Goal: Task Accomplishment & Management: Use online tool/utility

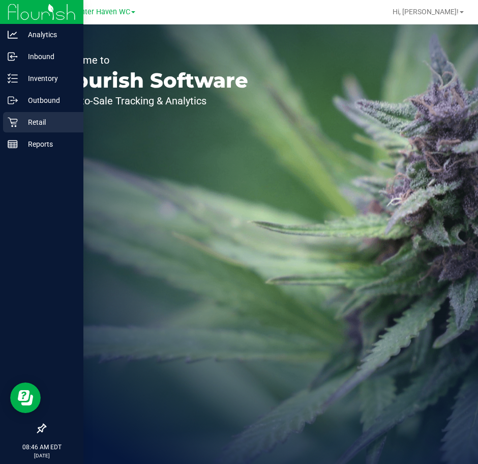
drag, startPoint x: 16, startPoint y: 125, endPoint x: 22, endPoint y: 125, distance: 6.6
click at [16, 125] on icon at bounding box center [13, 122] width 10 height 10
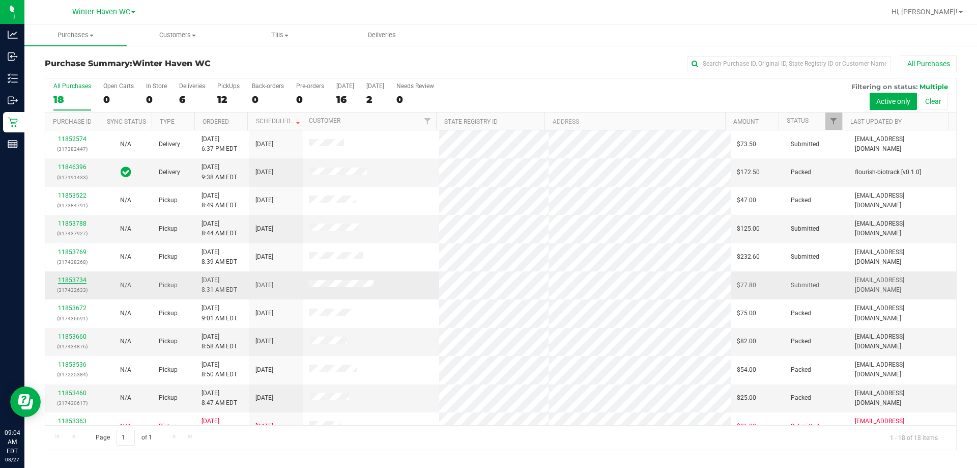
click at [76, 280] on link "11853734" at bounding box center [72, 279] width 28 height 7
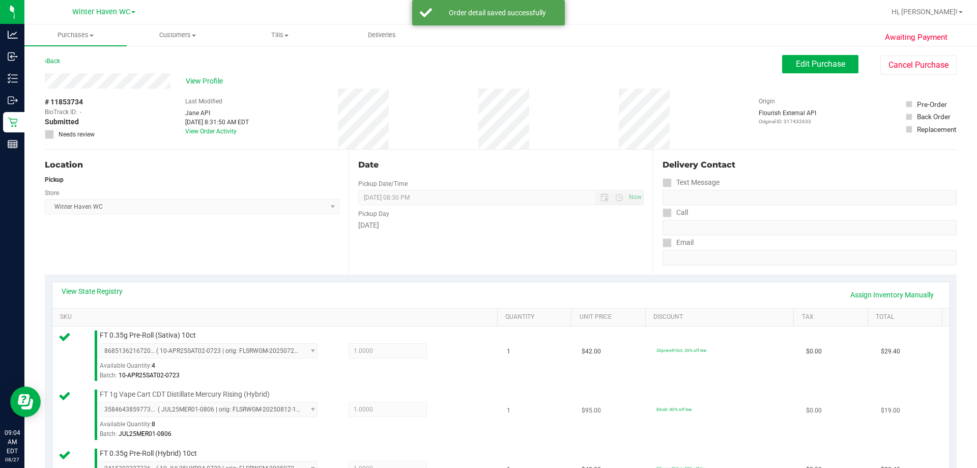
scroll to position [254, 0]
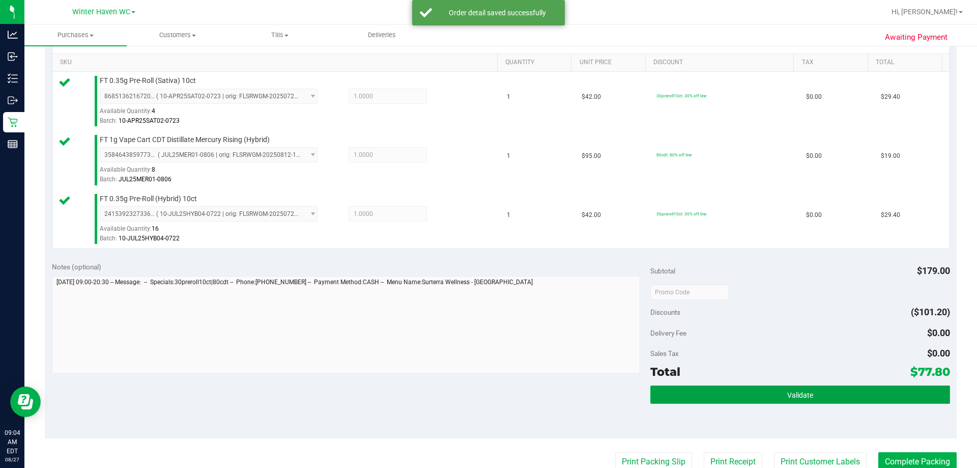
click at [478, 391] on button "Validate" at bounding box center [799, 394] width 299 height 18
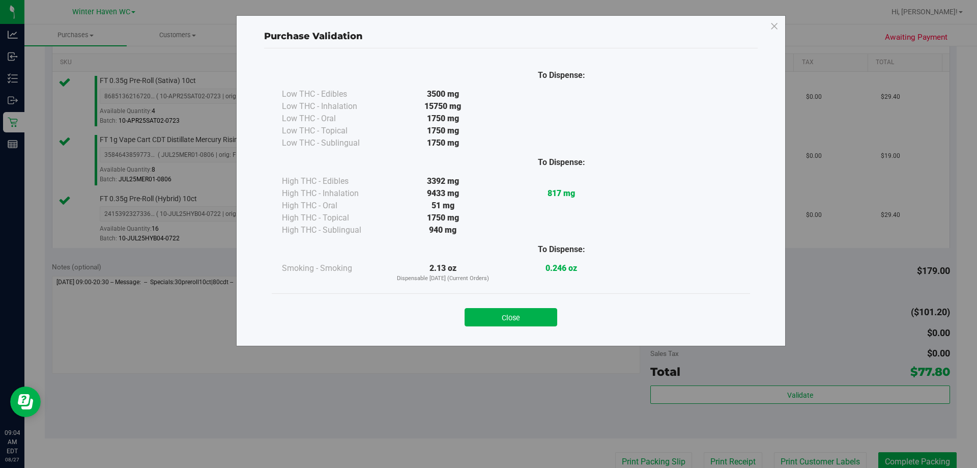
click at [478, 325] on button "Close" at bounding box center [511, 317] width 93 height 18
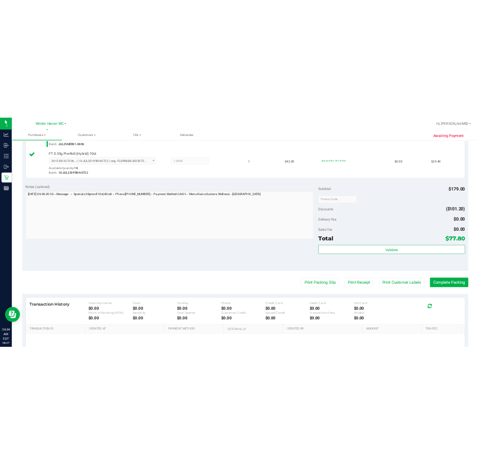
scroll to position [458, 0]
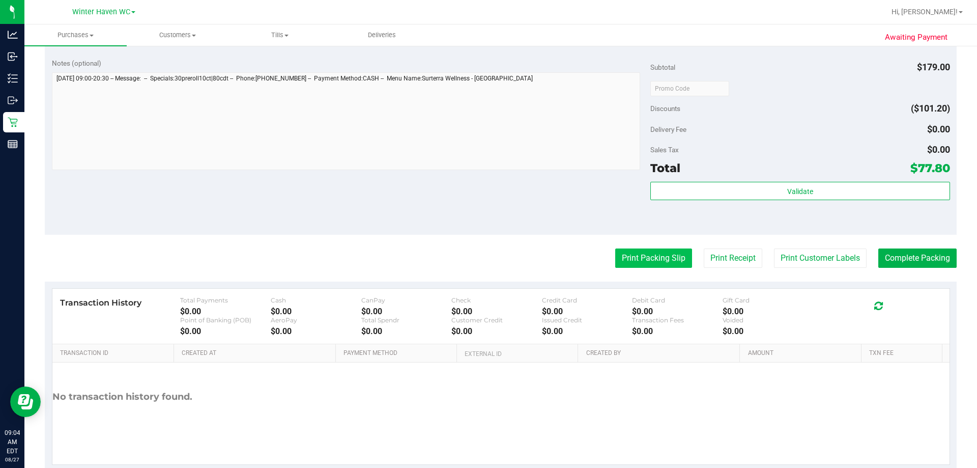
click at [478, 260] on button "Print Packing Slip" at bounding box center [653, 257] width 77 height 19
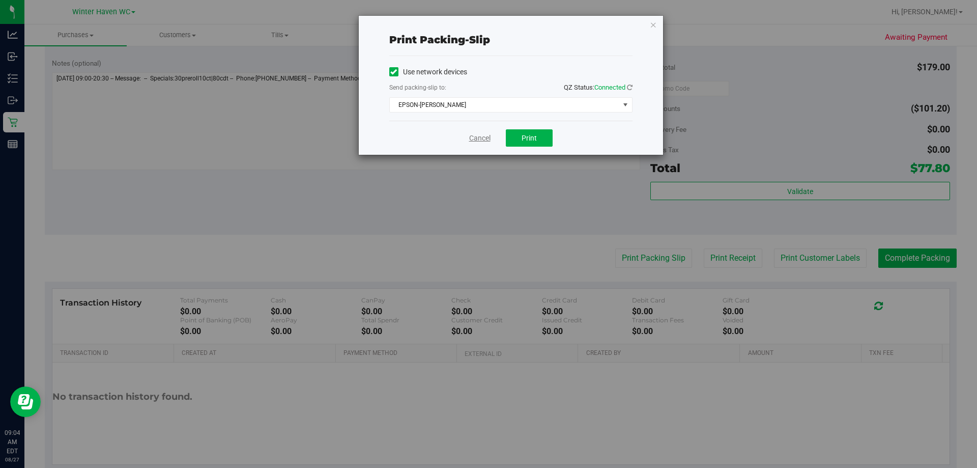
click at [478, 140] on link "Cancel" at bounding box center [479, 138] width 21 height 11
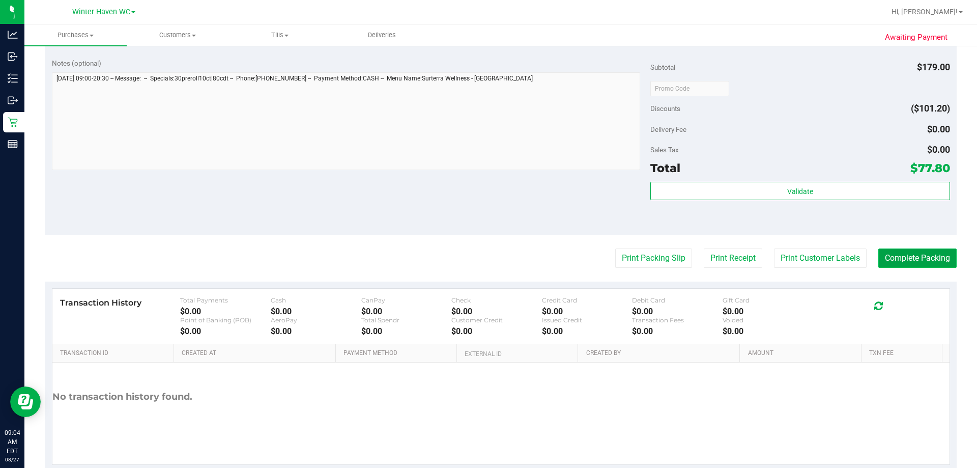
click at [478, 254] on button "Complete Packing" at bounding box center [917, 257] width 78 height 19
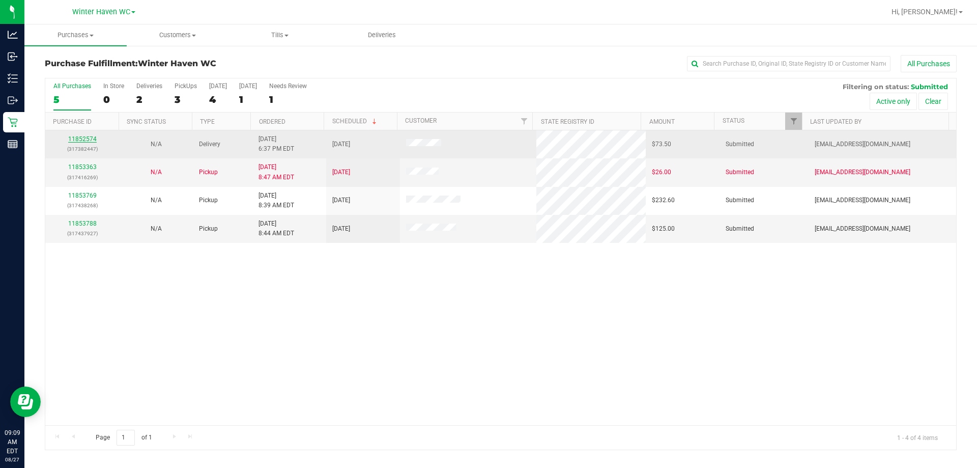
click at [73, 141] on link "11852574" at bounding box center [82, 138] width 28 height 7
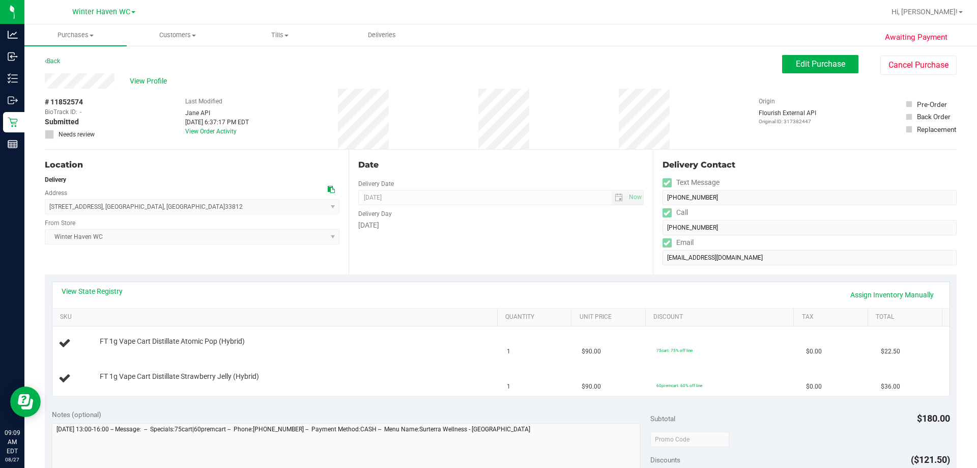
click at [118, 300] on div "View State Registry Assign Inventory Manually" at bounding box center [501, 294] width 879 height 17
click at [112, 293] on link "View State Registry" at bounding box center [92, 291] width 61 height 10
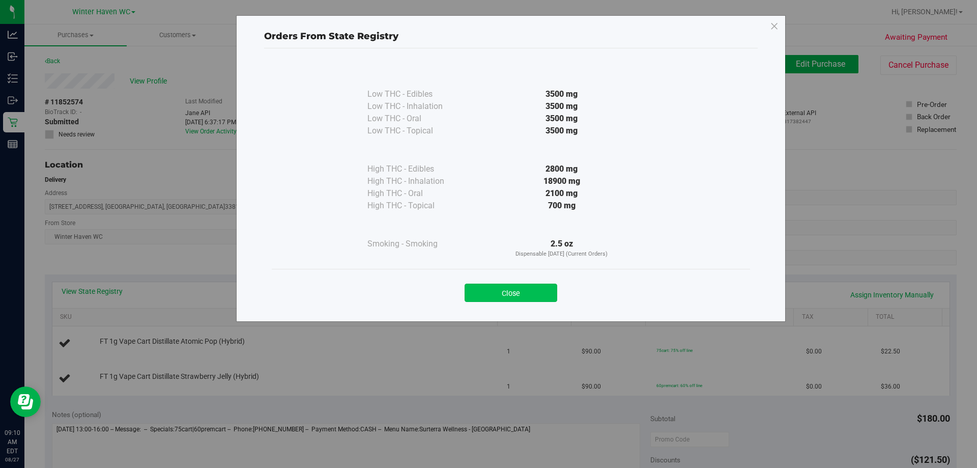
click at [478, 286] on button "Close" at bounding box center [511, 292] width 93 height 18
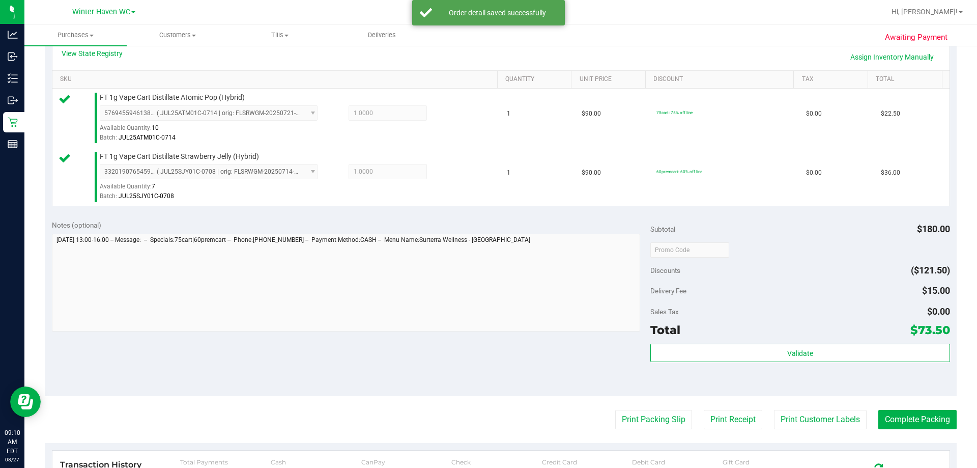
scroll to position [254, 0]
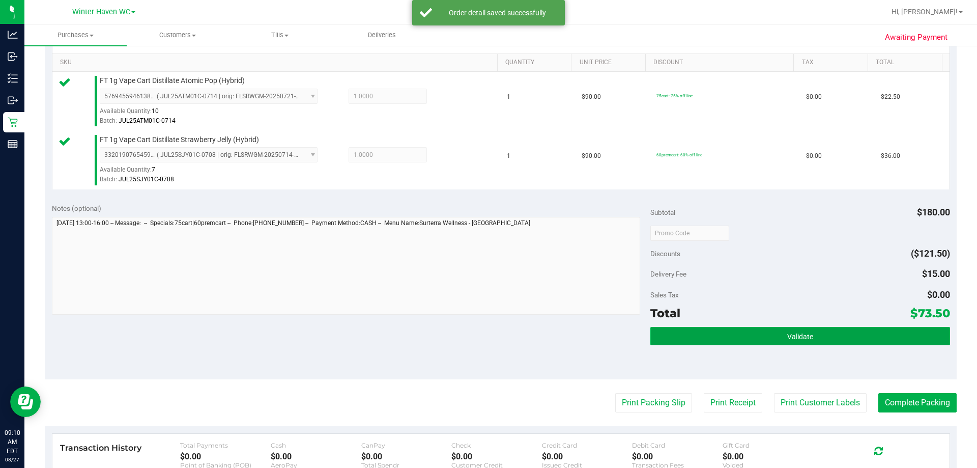
click at [478, 338] on button "Validate" at bounding box center [799, 336] width 299 height 18
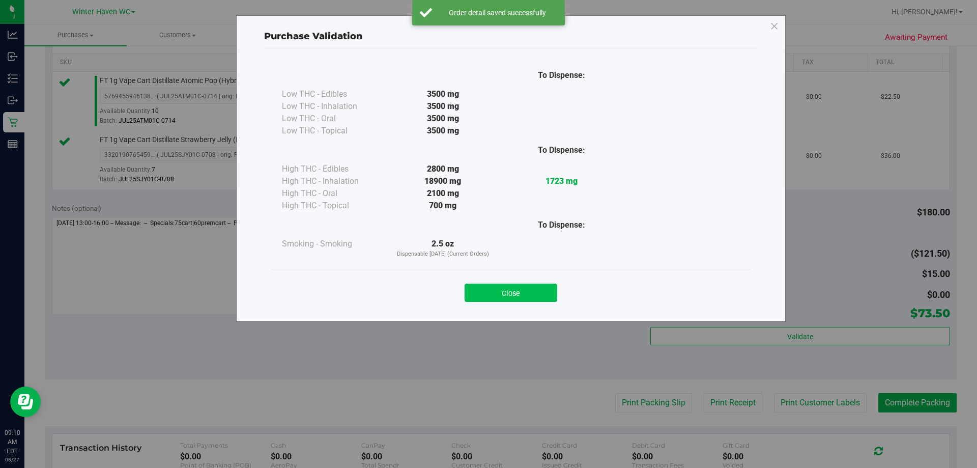
click at [478, 293] on button "Close" at bounding box center [511, 292] width 93 height 18
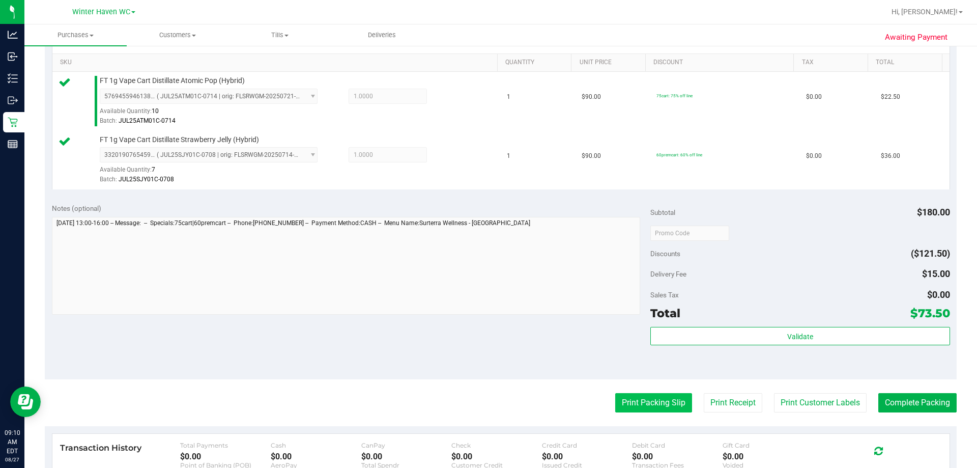
click at [478, 402] on button "Print Packing Slip" at bounding box center [653, 402] width 77 height 19
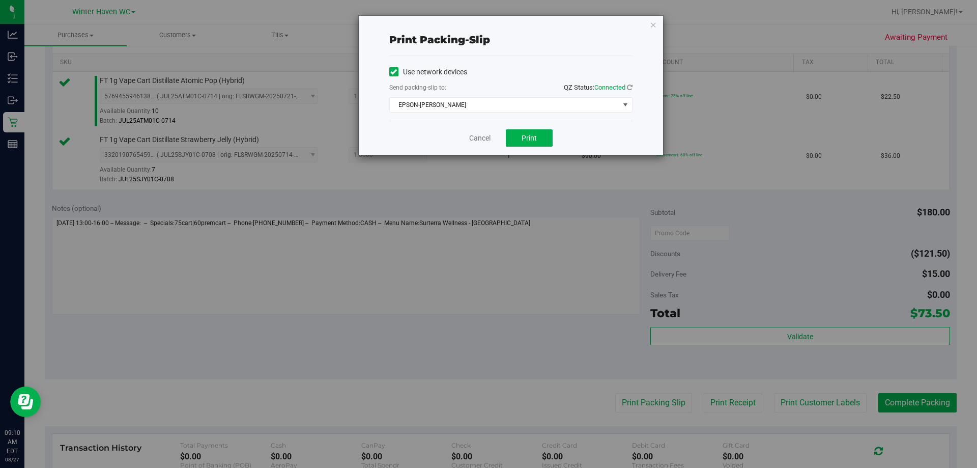
click at [478, 114] on div "Use network devices Send packing-slip to: QZ Status: Connected EPSON-[PERSON_NA…" at bounding box center [510, 88] width 243 height 65
click at [478, 109] on span "EPSON-[PERSON_NAME]" at bounding box center [505, 105] width 230 height 14
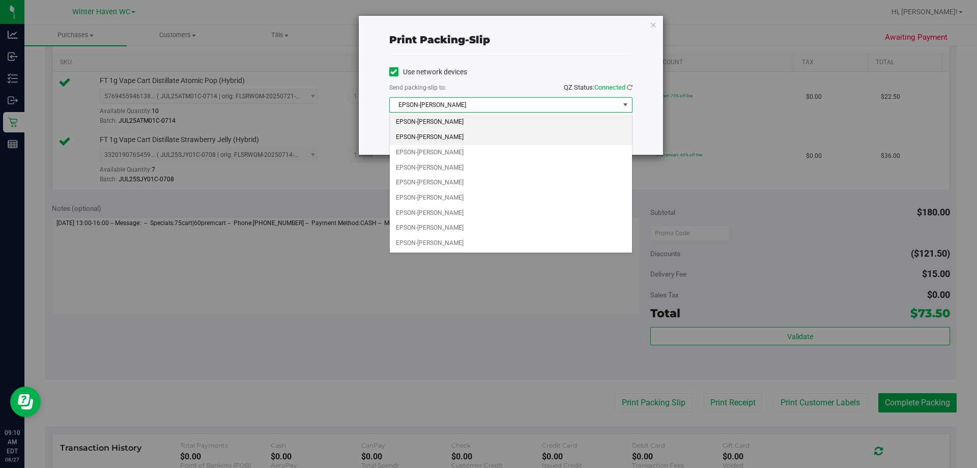
click at [467, 131] on li "EPSON-[PERSON_NAME]" at bounding box center [511, 137] width 242 height 15
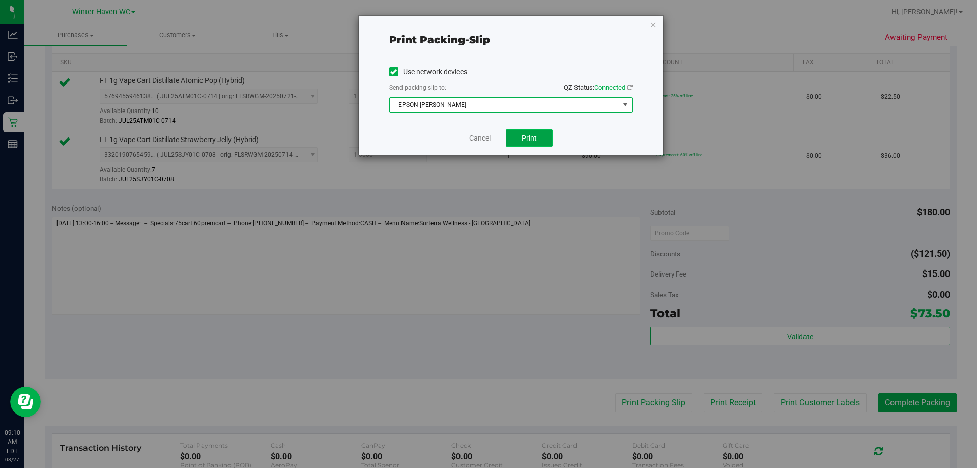
click at [478, 135] on button "Print" at bounding box center [529, 137] width 47 height 17
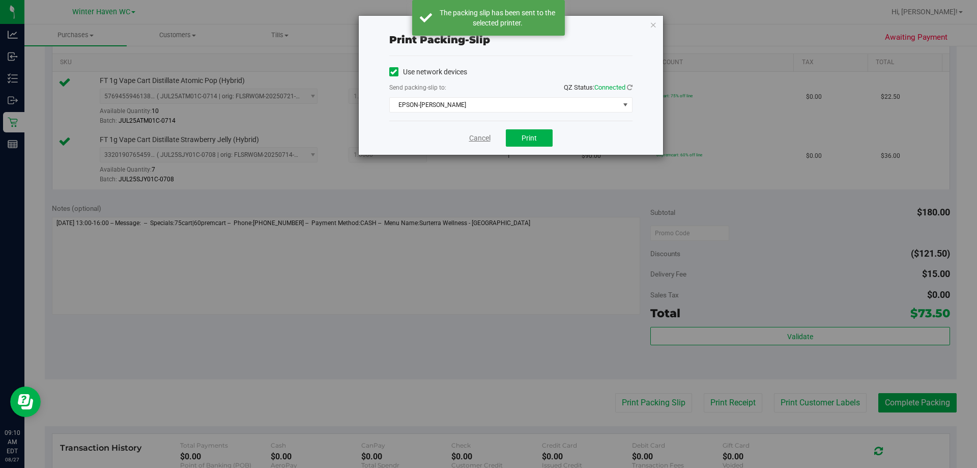
click at [478, 133] on link "Cancel" at bounding box center [479, 138] width 21 height 11
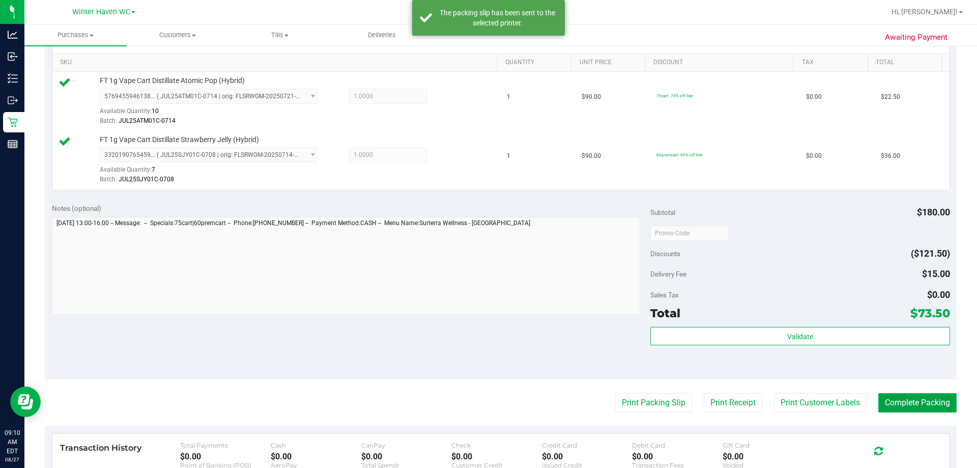
click at [478, 401] on button "Complete Packing" at bounding box center [917, 402] width 78 height 19
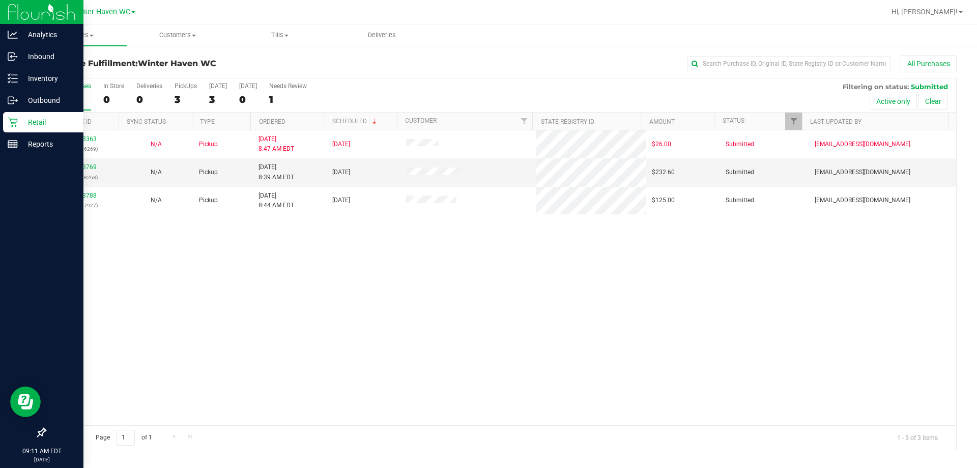
click at [18, 123] on p "Retail" at bounding box center [48, 122] width 61 height 12
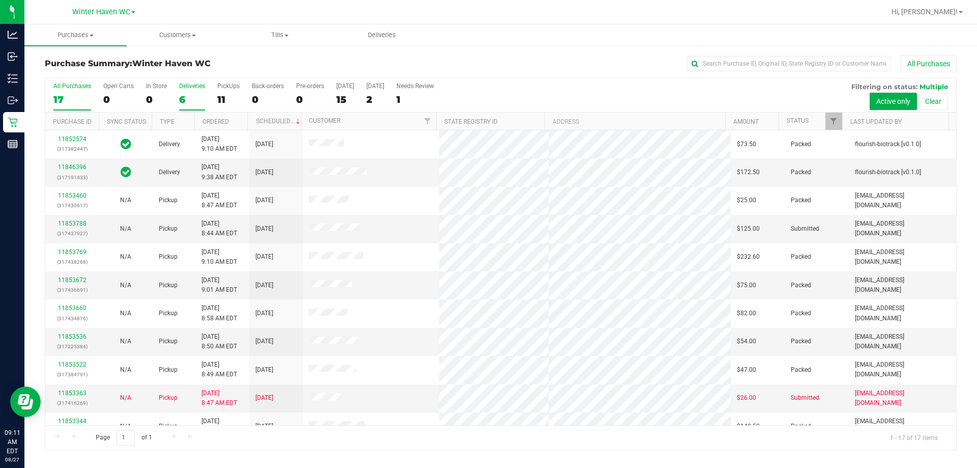
click at [193, 95] on div "6" at bounding box center [192, 100] width 26 height 12
click at [0, 0] on input "Deliveries 6" at bounding box center [0, 0] width 0 height 0
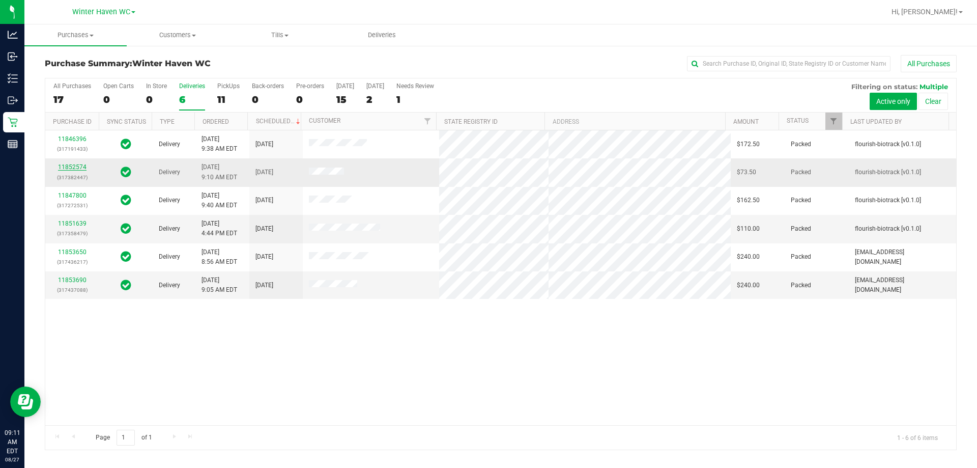
click at [76, 166] on link "11852574" at bounding box center [72, 166] width 28 height 7
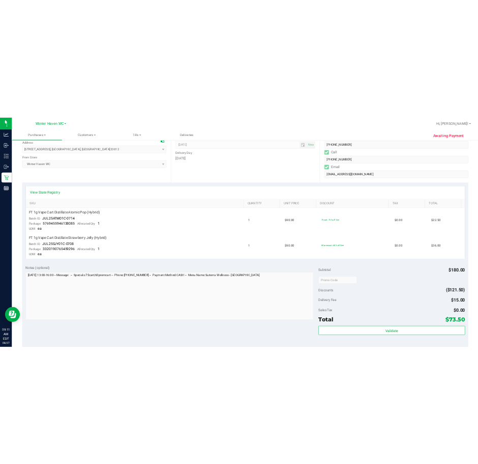
scroll to position [305, 0]
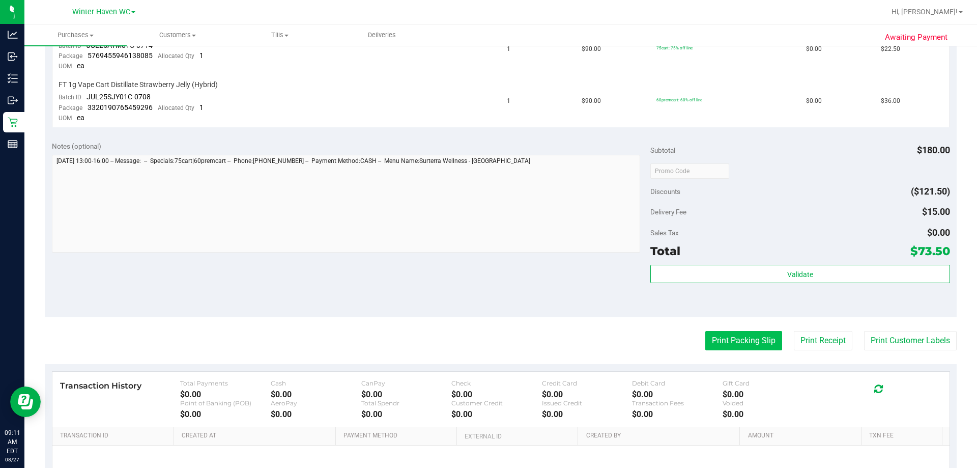
click at [478, 350] on button "Print Packing Slip" at bounding box center [743, 340] width 77 height 19
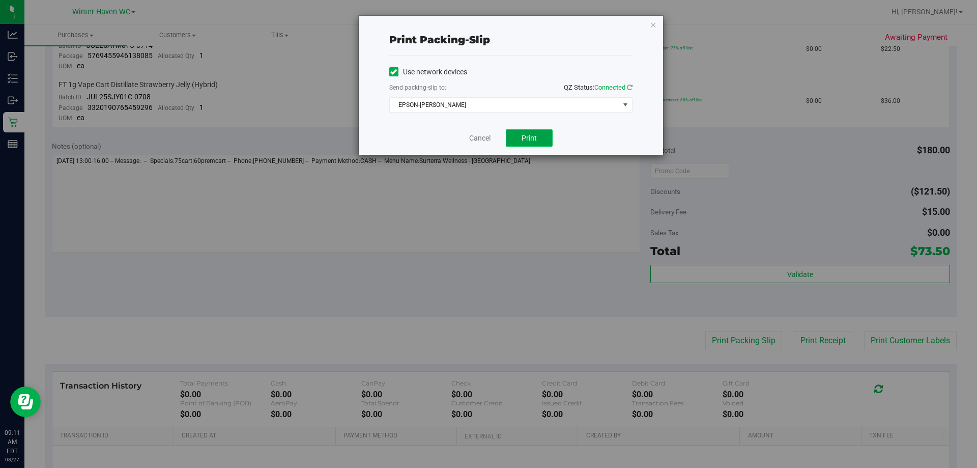
click at [478, 133] on button "Print" at bounding box center [529, 137] width 47 height 17
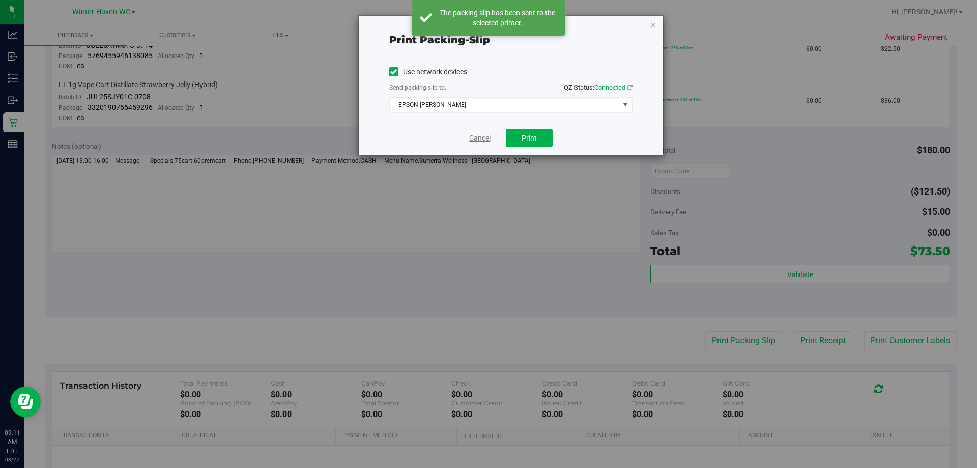
click at [472, 135] on link "Cancel" at bounding box center [479, 138] width 21 height 11
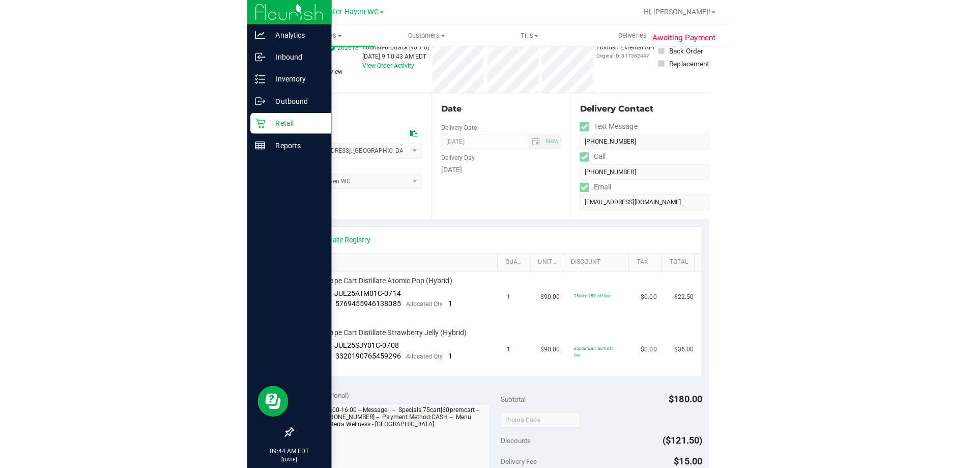
scroll to position [0, 0]
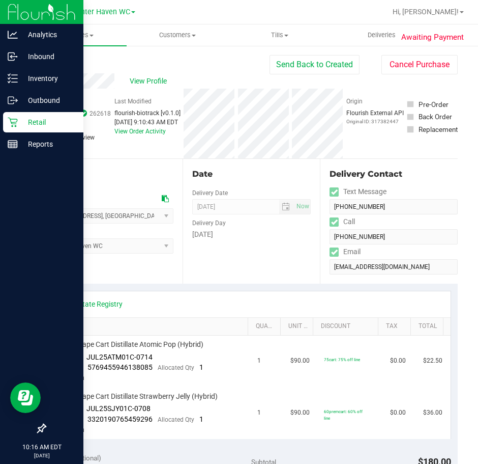
click at [18, 128] on div "Retail" at bounding box center [43, 122] width 80 height 20
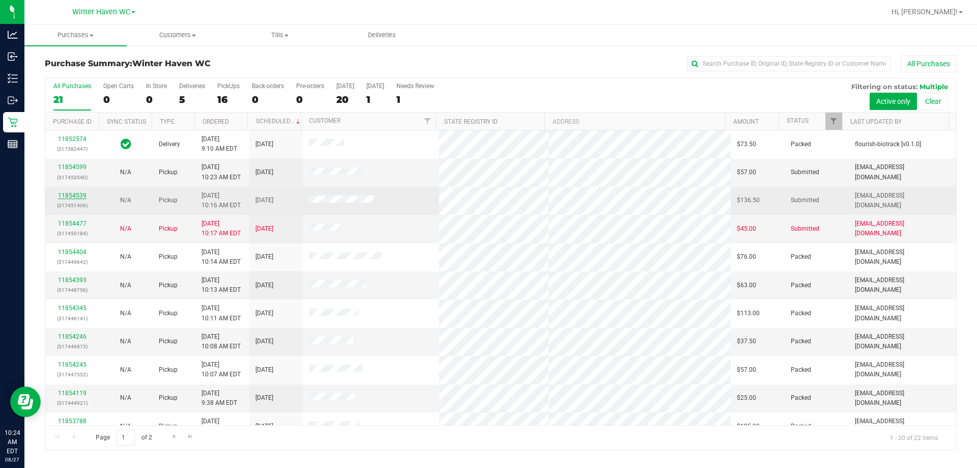
click at [79, 195] on link "11854539" at bounding box center [72, 195] width 28 height 7
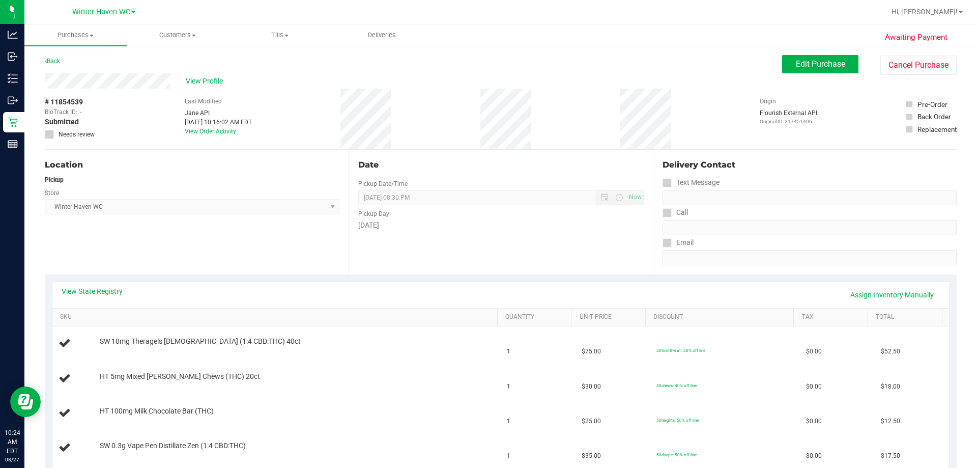
scroll to position [204, 0]
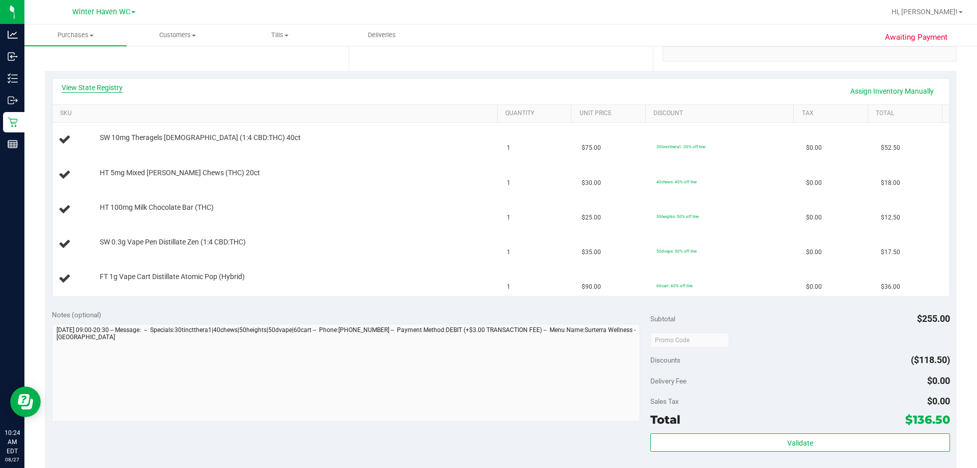
click at [92, 88] on link "View State Registry" at bounding box center [92, 87] width 61 height 10
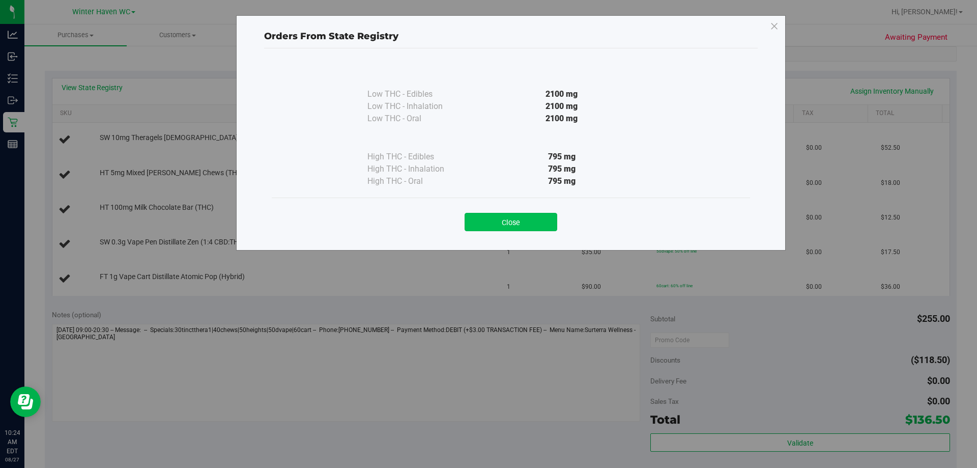
click at [478, 224] on button "Close" at bounding box center [511, 222] width 93 height 18
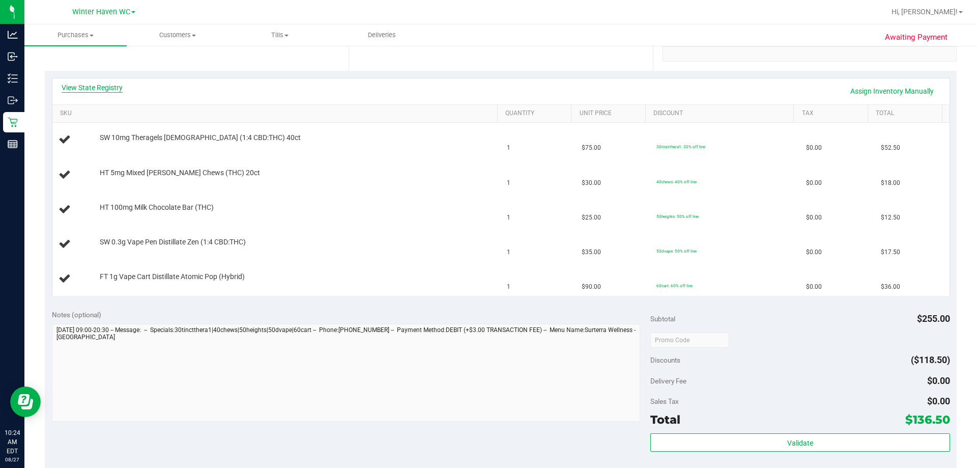
click at [112, 85] on link "View State Registry" at bounding box center [92, 87] width 61 height 10
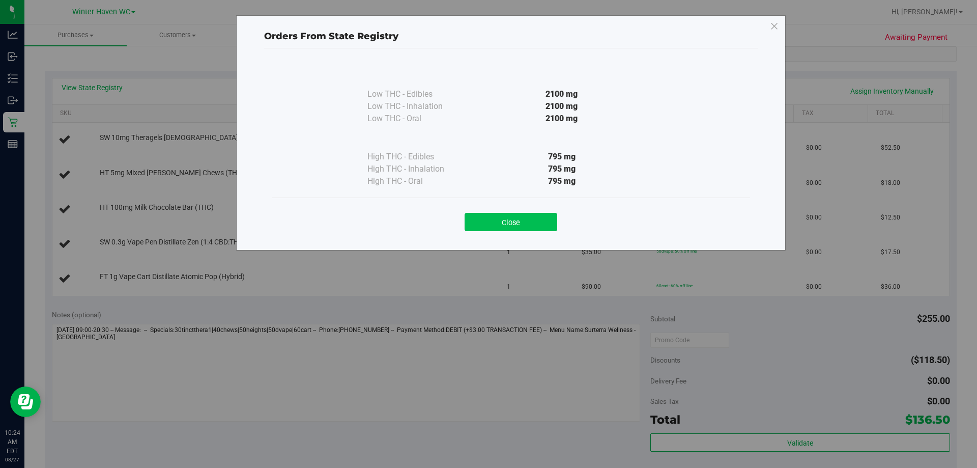
click at [478, 218] on button "Close" at bounding box center [511, 222] width 93 height 18
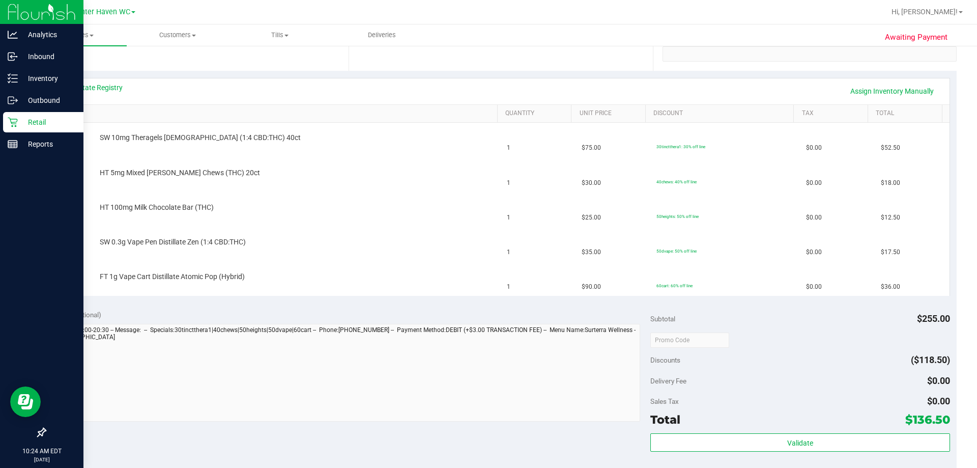
click at [17, 121] on icon at bounding box center [13, 123] width 10 height 10
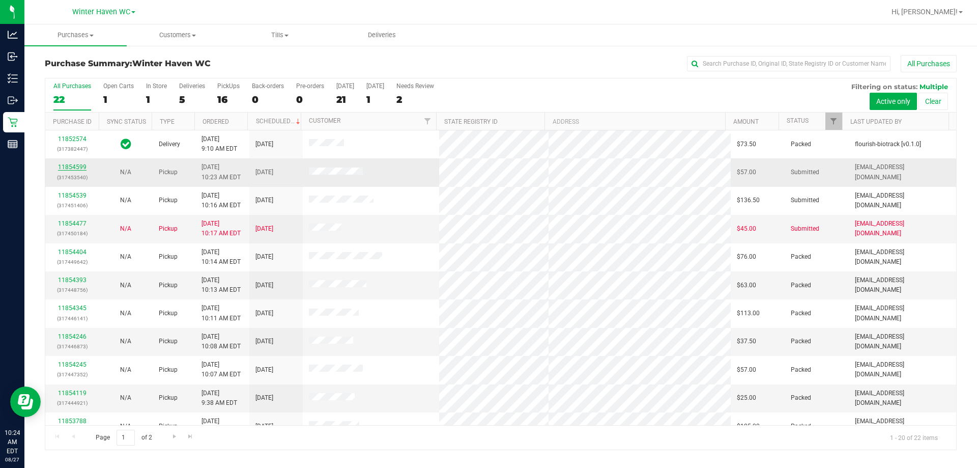
click at [67, 168] on link "11854599" at bounding box center [72, 166] width 28 height 7
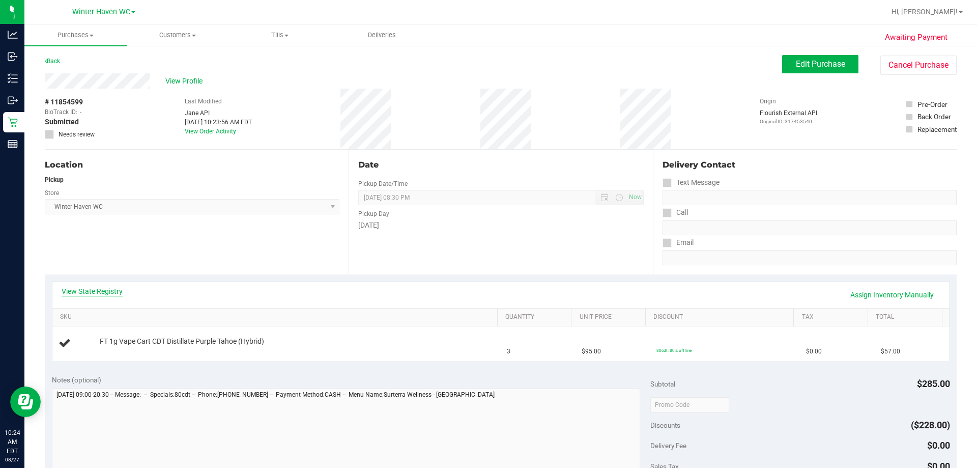
click at [107, 288] on link "View State Registry" at bounding box center [92, 291] width 61 height 10
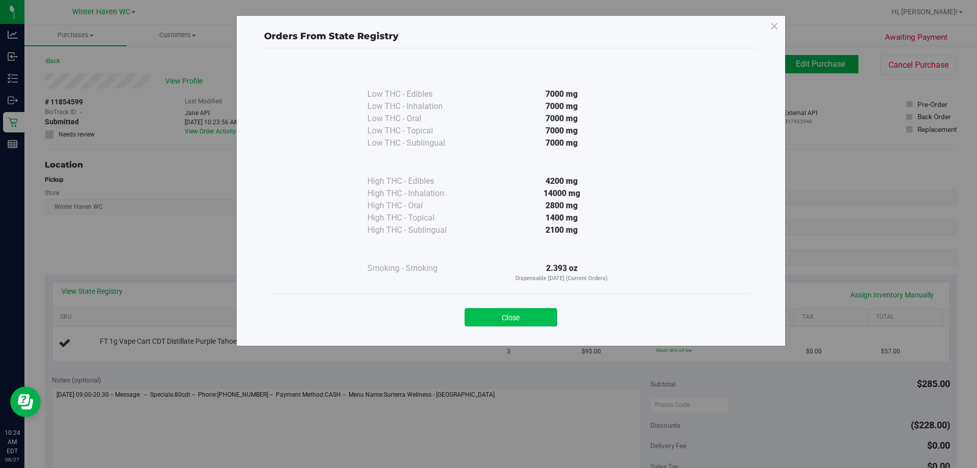
click at [478, 318] on button "Close" at bounding box center [511, 317] width 93 height 18
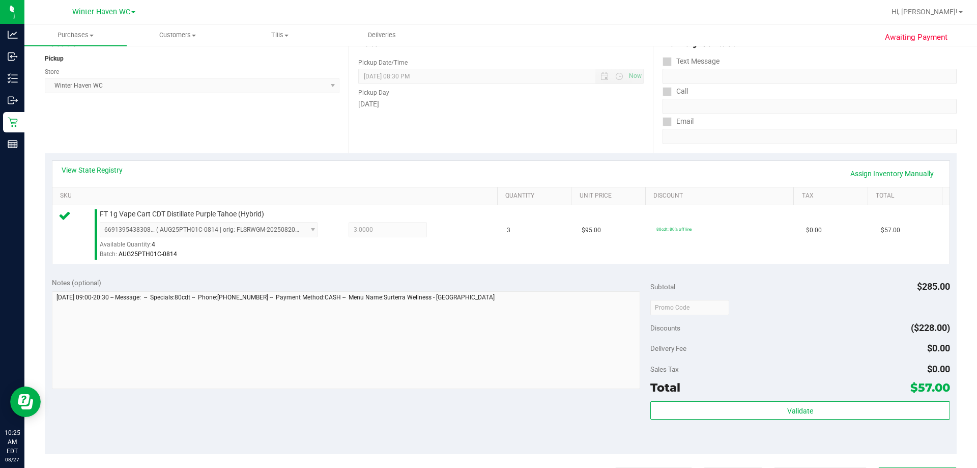
scroll to position [254, 0]
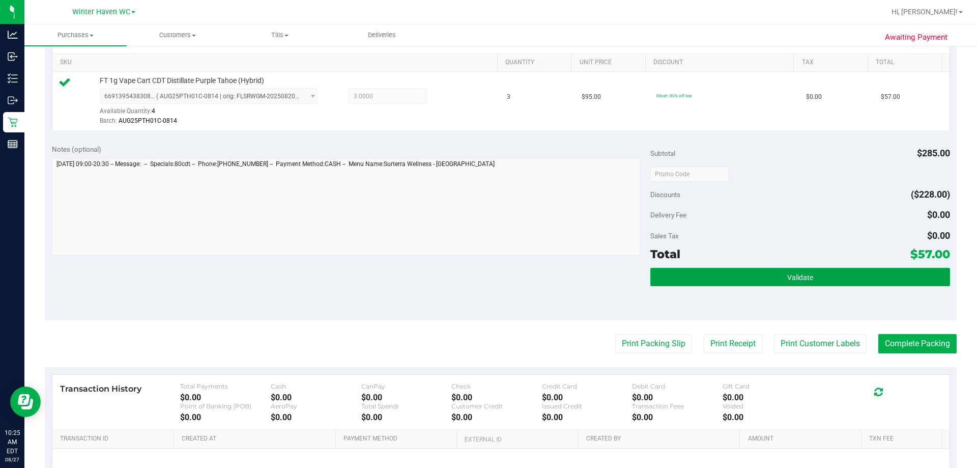
click at [478, 275] on span "Validate" at bounding box center [800, 277] width 26 height 8
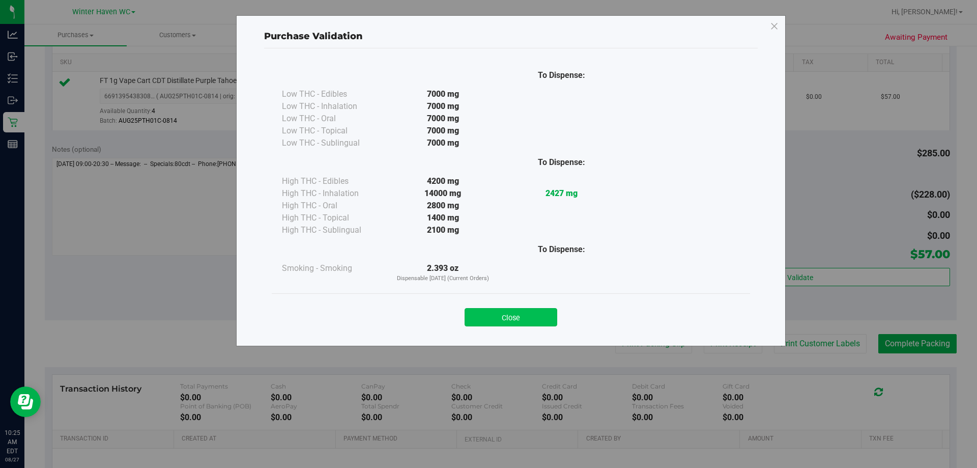
click at [478, 323] on button "Close" at bounding box center [511, 317] width 93 height 18
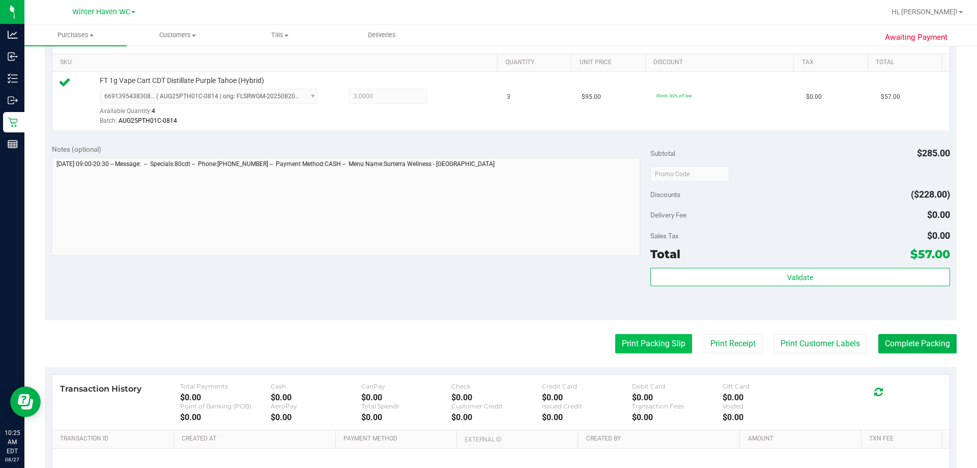
click at [478, 340] on button "Print Packing Slip" at bounding box center [653, 343] width 77 height 19
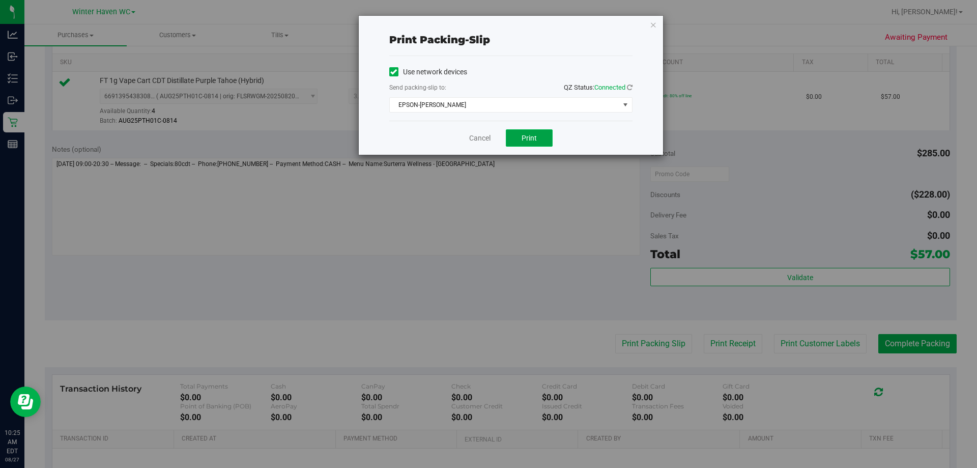
click at [478, 135] on span "Print" at bounding box center [529, 138] width 15 height 8
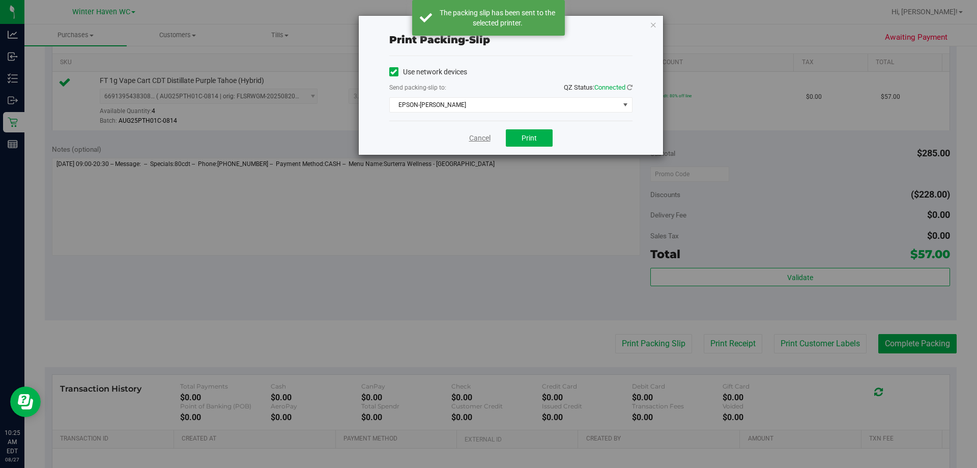
click at [475, 138] on link "Cancel" at bounding box center [479, 138] width 21 height 11
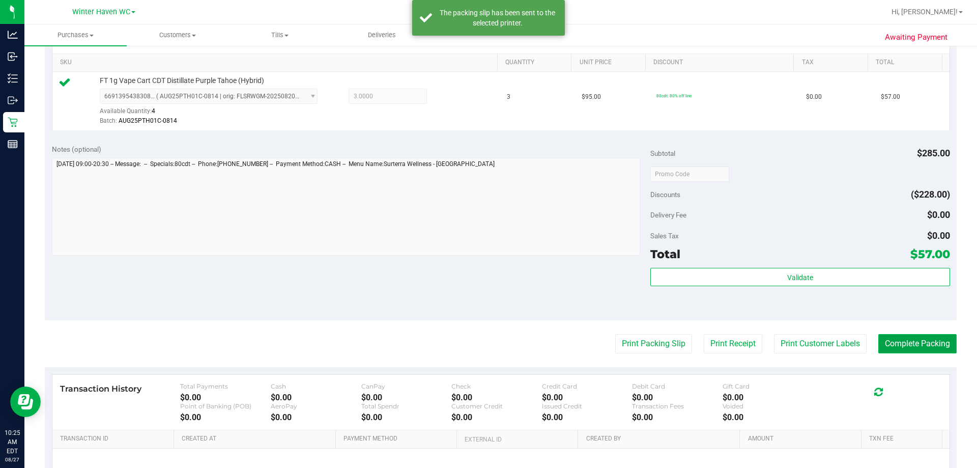
click at [478, 339] on button "Complete Packing" at bounding box center [917, 343] width 78 height 19
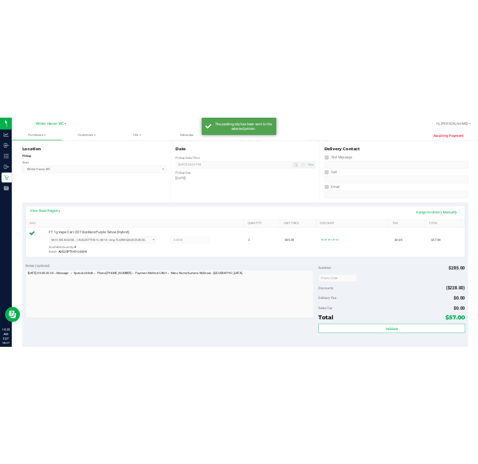
scroll to position [0, 0]
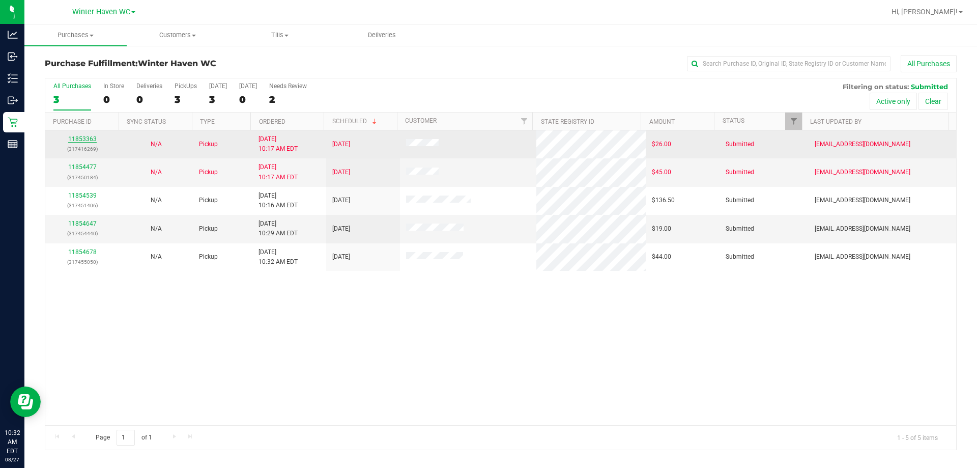
click at [74, 137] on link "11853363" at bounding box center [82, 138] width 28 height 7
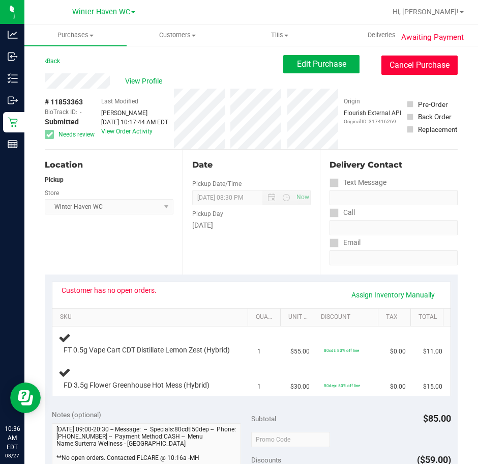
click at [420, 64] on button "Cancel Purchase" at bounding box center [420, 64] width 76 height 19
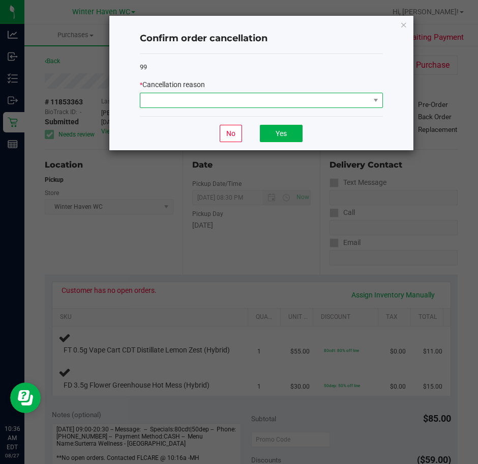
click at [247, 98] on span at bounding box center [255, 100] width 230 height 14
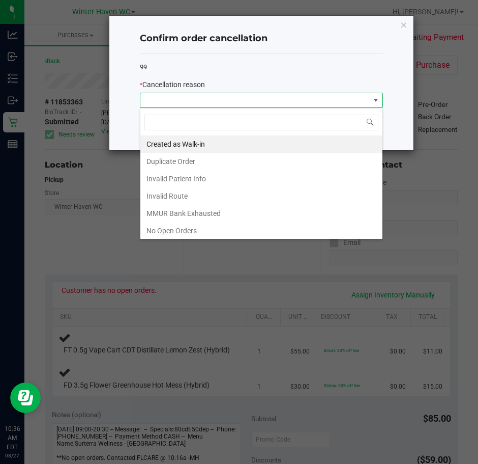
scroll to position [15, 243]
click at [52, 231] on ngb-modal-window "Confirm order cancellation 99 * Cancellation reason No Yes" at bounding box center [243, 232] width 486 height 464
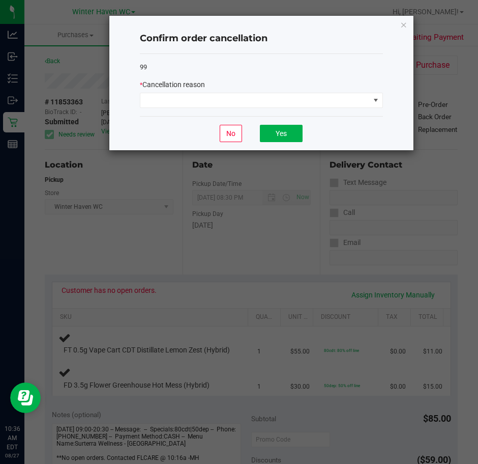
click at [410, 22] on div "Confirm order cancellation 99 * Cancellation reason No Yes" at bounding box center [261, 83] width 304 height 134
click at [408, 29] on div "Confirm order cancellation 99 * Cancellation reason No Yes" at bounding box center [261, 83] width 304 height 134
click at [405, 30] on icon "Close" at bounding box center [404, 24] width 7 height 12
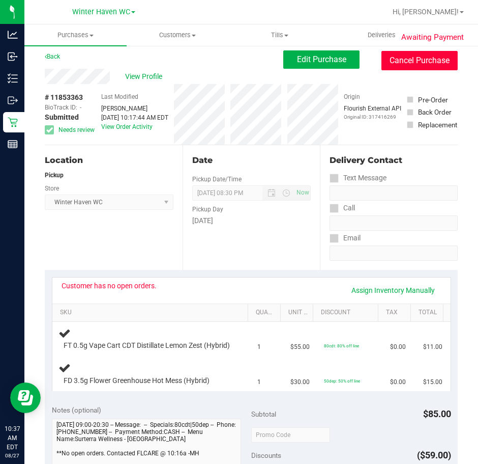
scroll to position [0, 0]
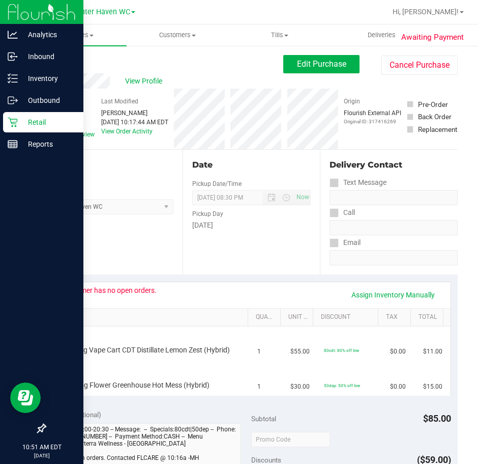
click at [50, 123] on p "Retail" at bounding box center [48, 122] width 61 height 12
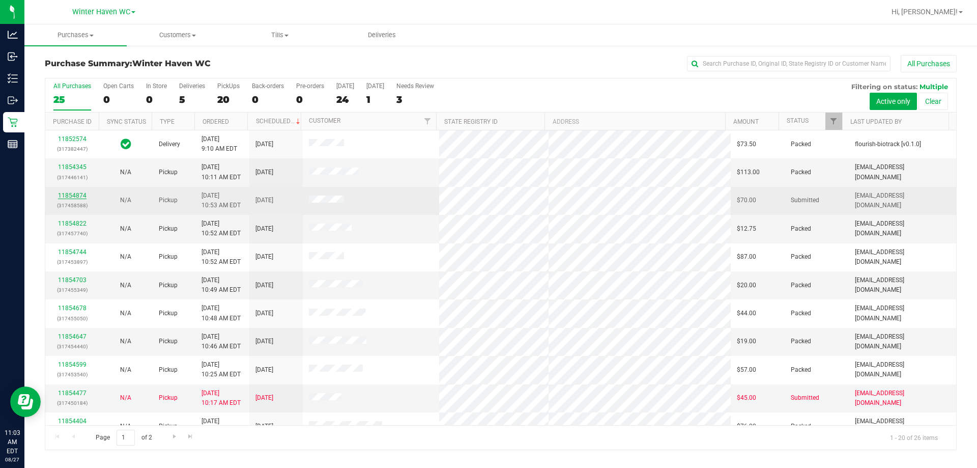
click at [67, 198] on link "11854874" at bounding box center [72, 195] width 28 height 7
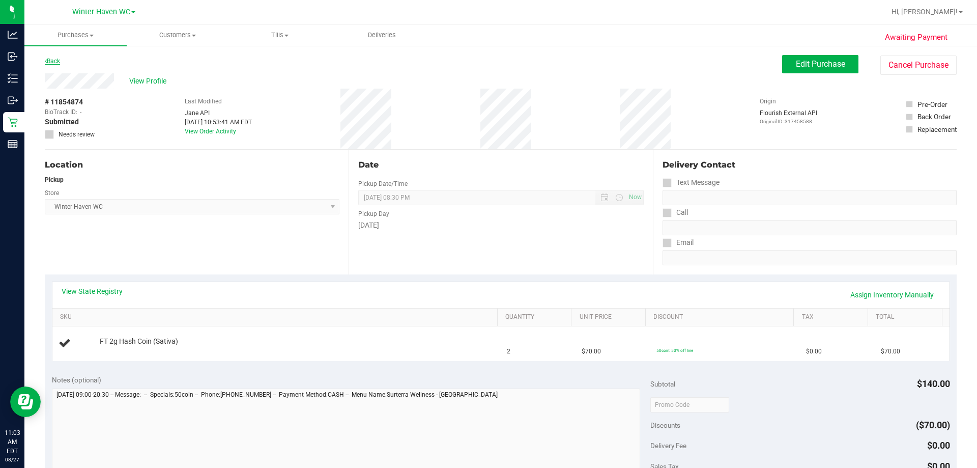
click at [52, 60] on link "Back" at bounding box center [52, 61] width 15 height 7
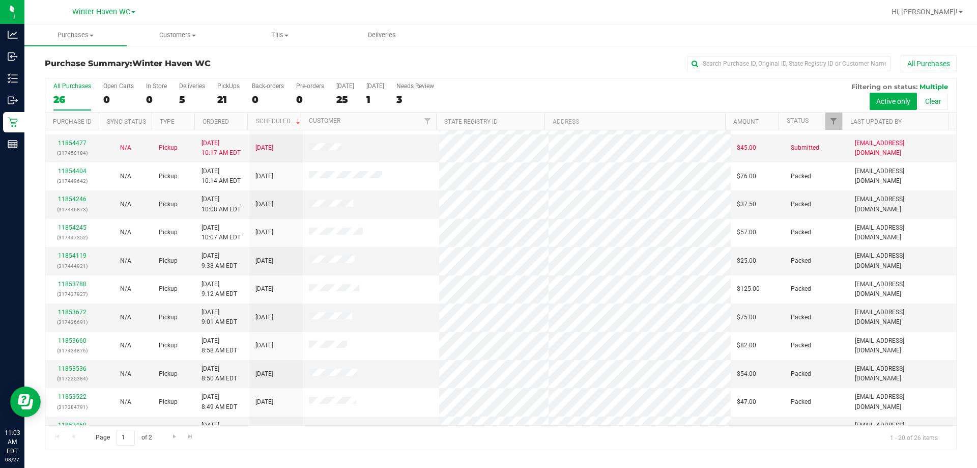
scroll to position [269, 0]
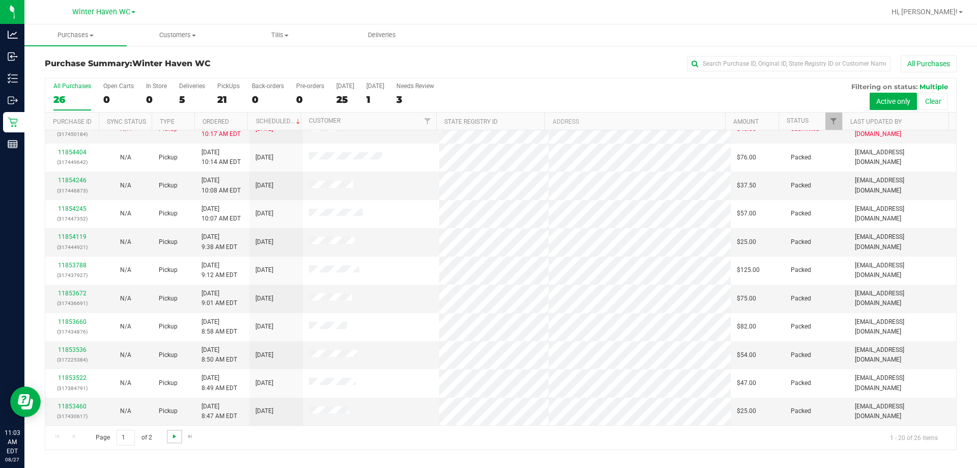
click at [175, 436] on span "Go to the next page" at bounding box center [174, 436] width 8 height 8
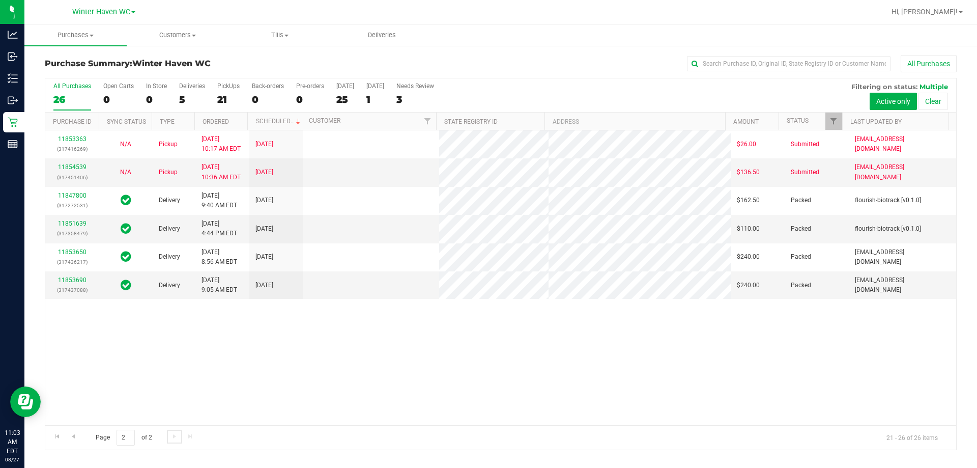
scroll to position [0, 0]
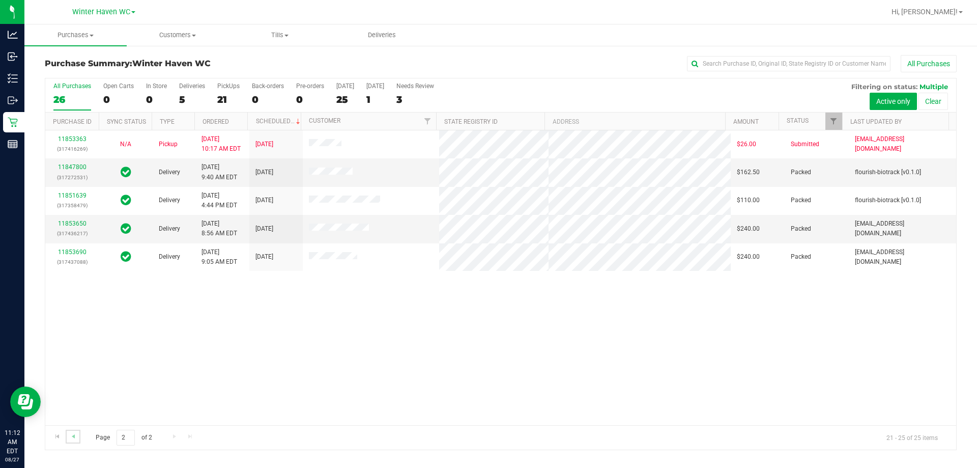
click at [79, 434] on link "Go to the previous page" at bounding box center [73, 437] width 15 height 14
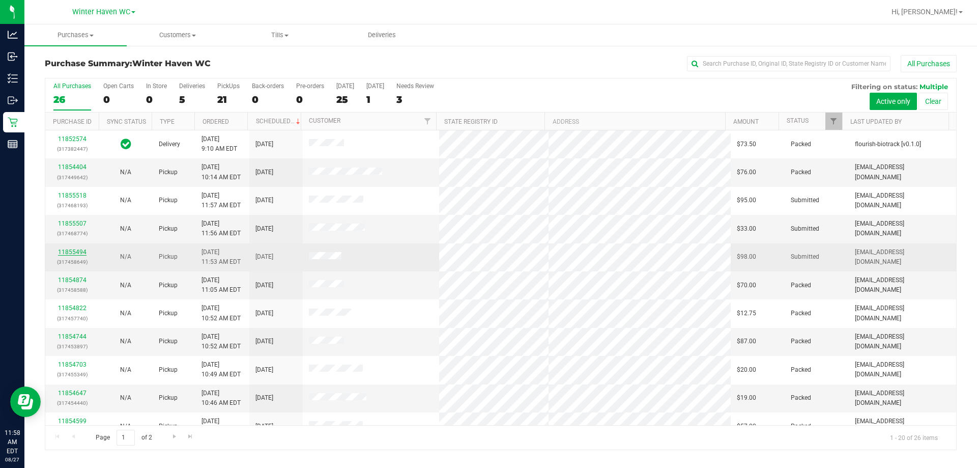
click at [75, 252] on link "11855494" at bounding box center [72, 251] width 28 height 7
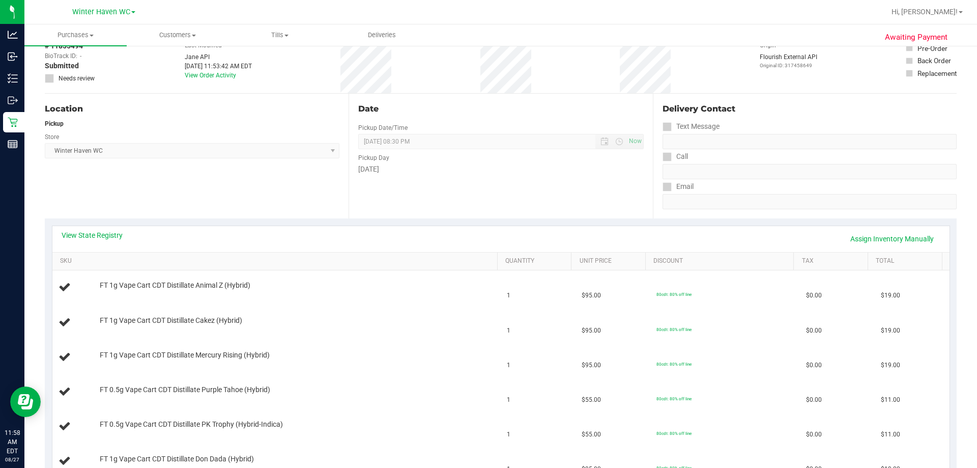
scroll to position [153, 0]
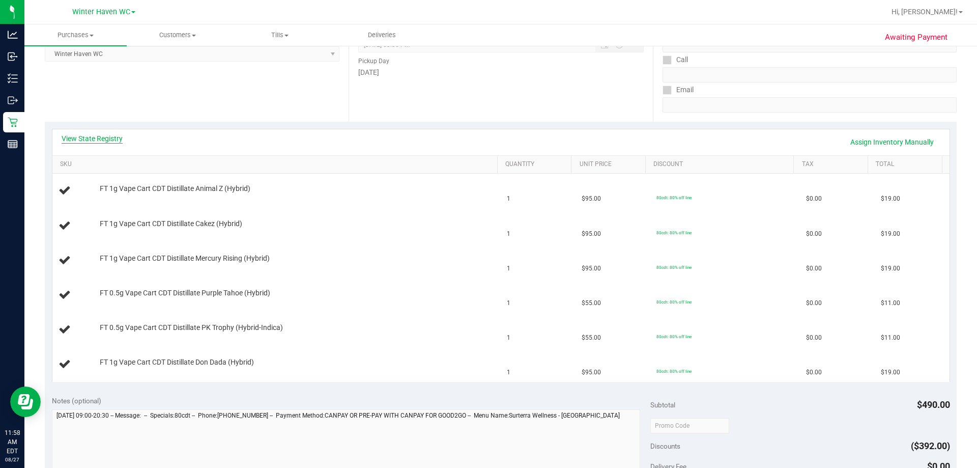
click at [121, 135] on link "View State Registry" at bounding box center [92, 138] width 61 height 10
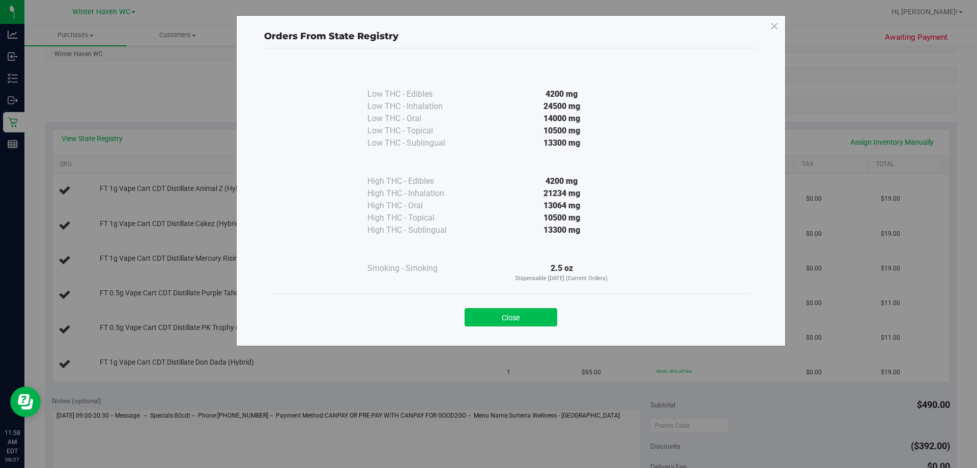
click at [478, 321] on button "Close" at bounding box center [511, 317] width 93 height 18
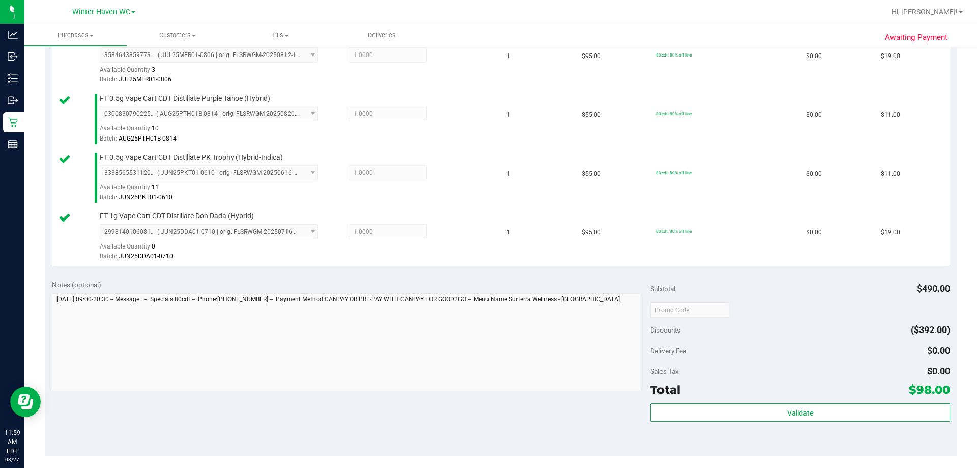
scroll to position [509, 0]
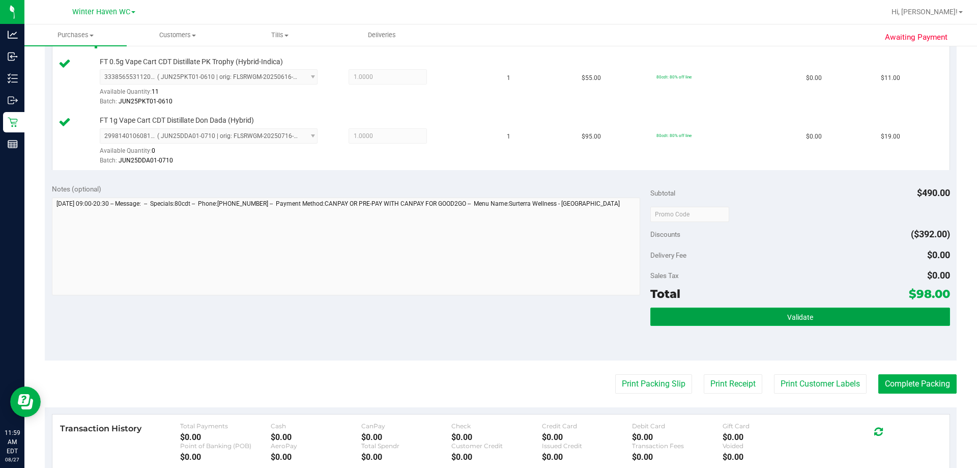
click at [478, 316] on button "Validate" at bounding box center [799, 316] width 299 height 18
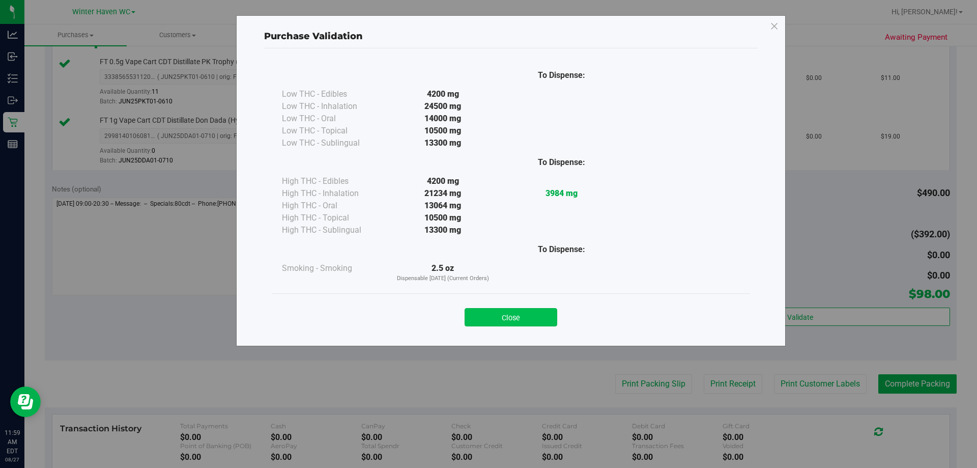
click at [478, 316] on button "Close" at bounding box center [511, 317] width 93 height 18
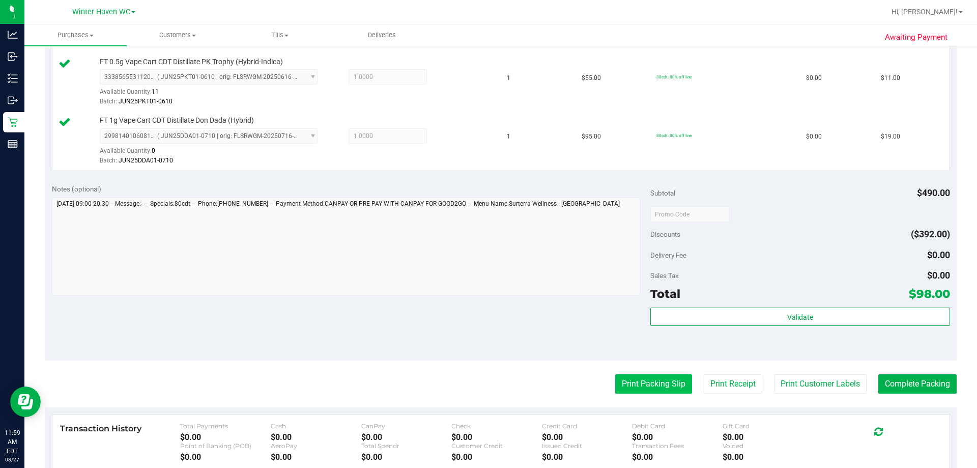
click at [478, 379] on button "Print Packing Slip" at bounding box center [653, 383] width 77 height 19
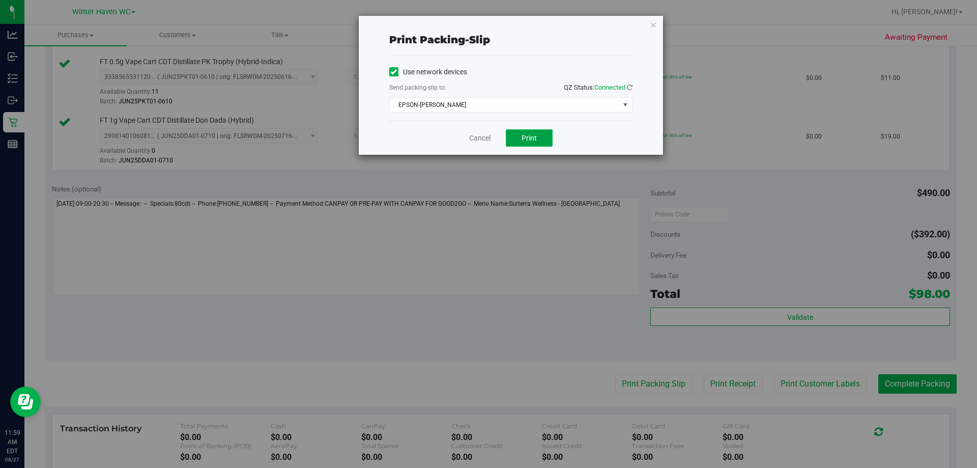
click at [478, 135] on span "Print" at bounding box center [529, 138] width 15 height 8
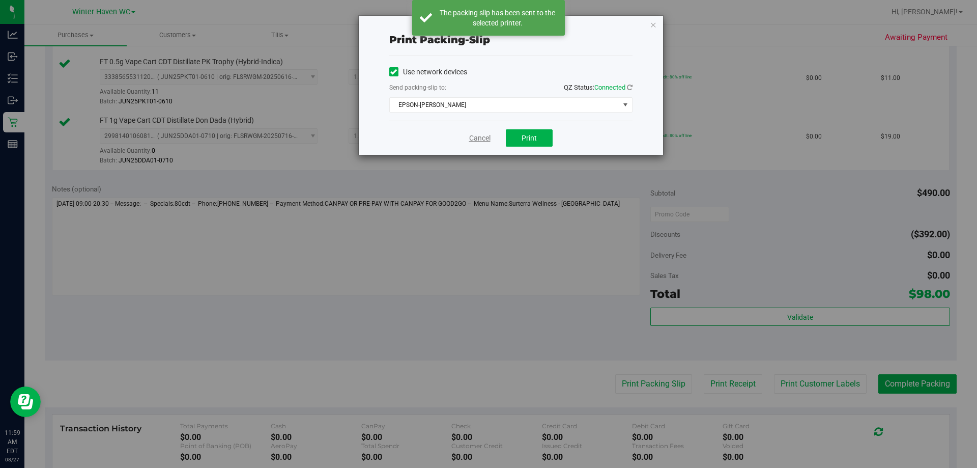
click at [473, 137] on link "Cancel" at bounding box center [479, 138] width 21 height 11
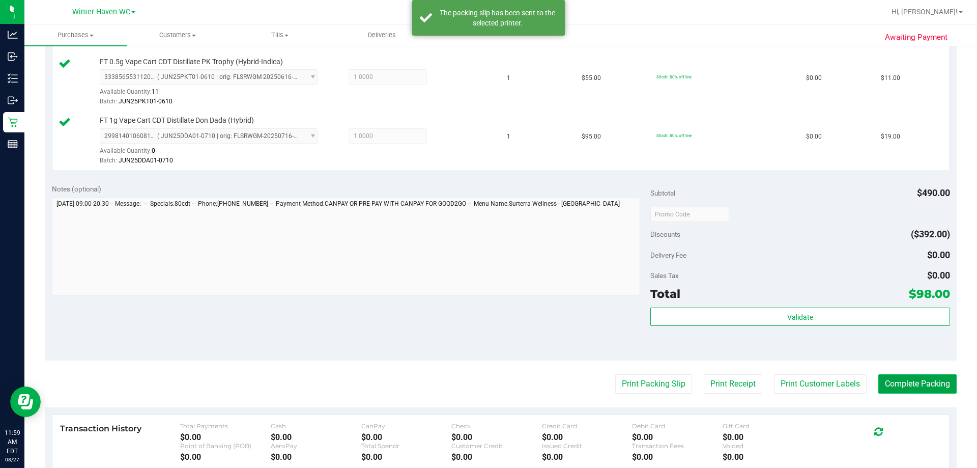
click at [478, 378] on button "Complete Packing" at bounding box center [917, 383] width 78 height 19
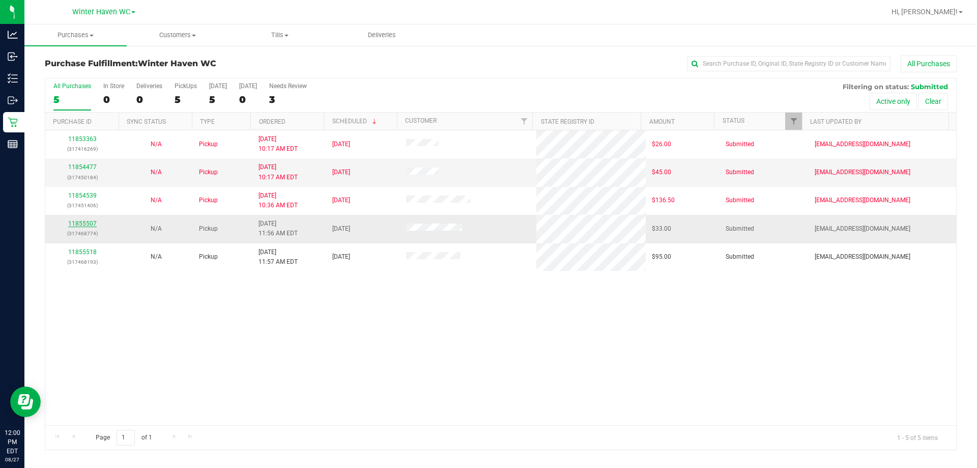
click at [95, 221] on link "11855507" at bounding box center [82, 223] width 28 height 7
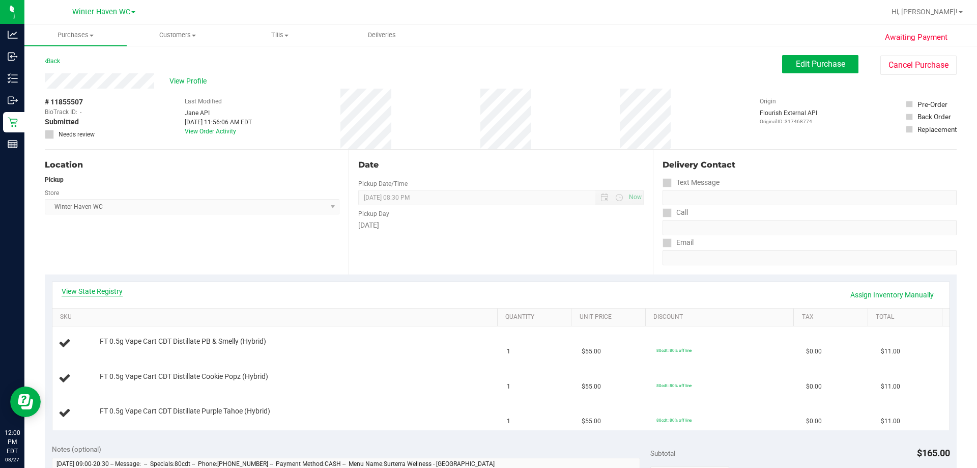
click at [111, 293] on link "View State Registry" at bounding box center [92, 291] width 61 height 10
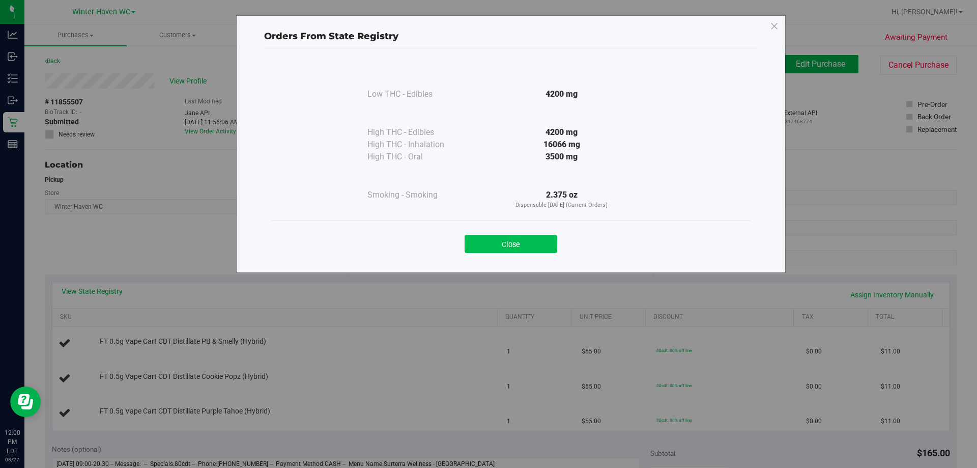
click at [478, 236] on button "Close" at bounding box center [511, 244] width 93 height 18
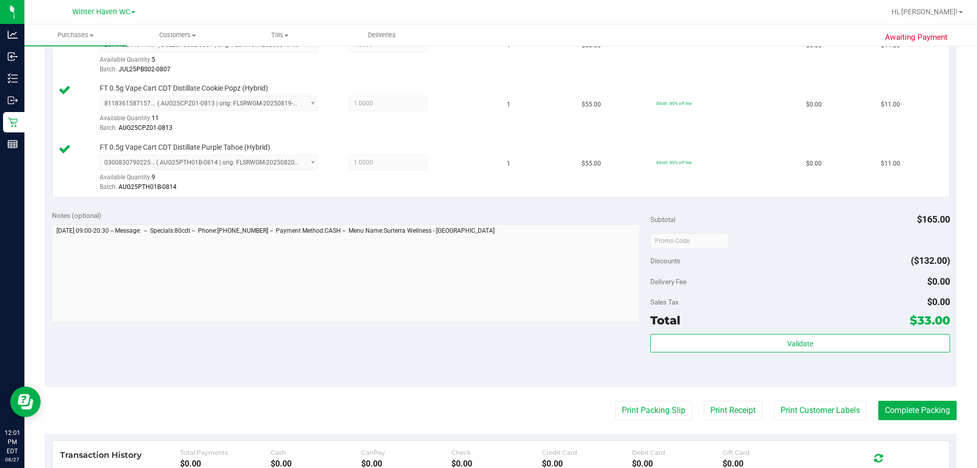
scroll to position [407, 0]
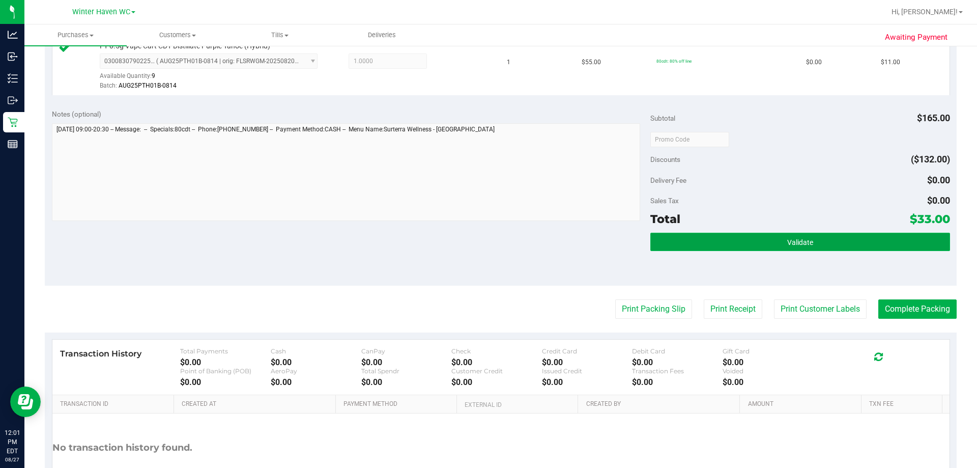
click at [478, 242] on button "Validate" at bounding box center [799, 242] width 299 height 18
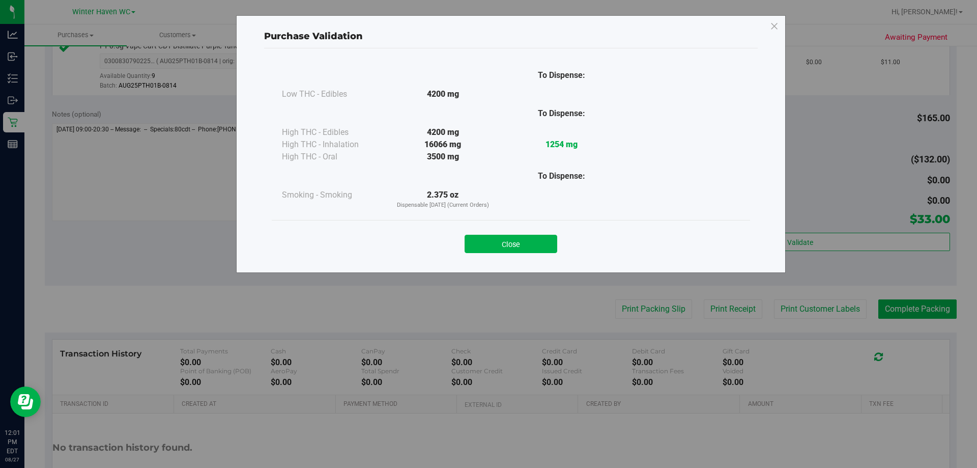
click at [478, 231] on div "Close" at bounding box center [510, 240] width 463 height 25
click at [478, 248] on button "Close" at bounding box center [511, 244] width 93 height 18
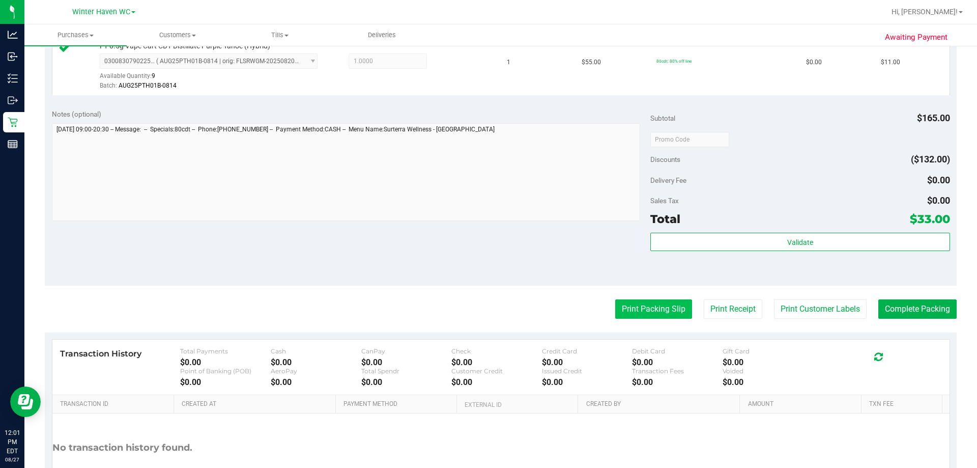
click at [478, 309] on button "Print Packing Slip" at bounding box center [653, 308] width 77 height 19
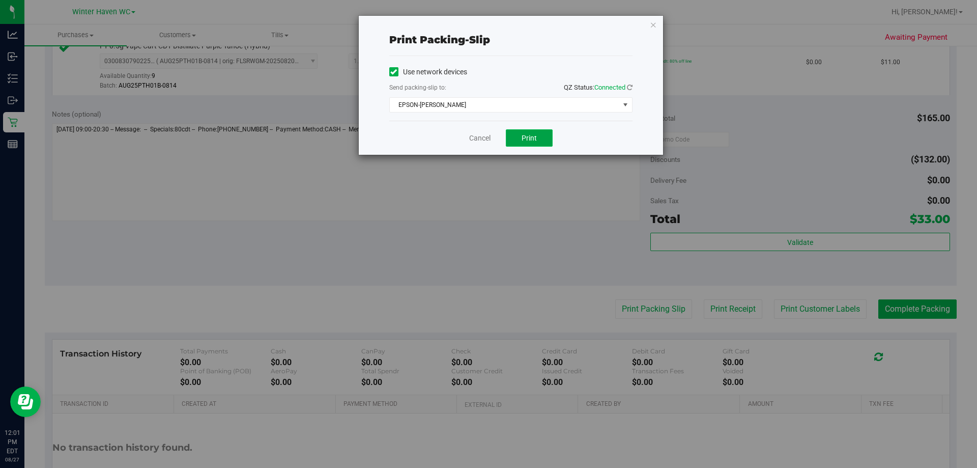
click at [478, 142] on button "Print" at bounding box center [529, 137] width 47 height 17
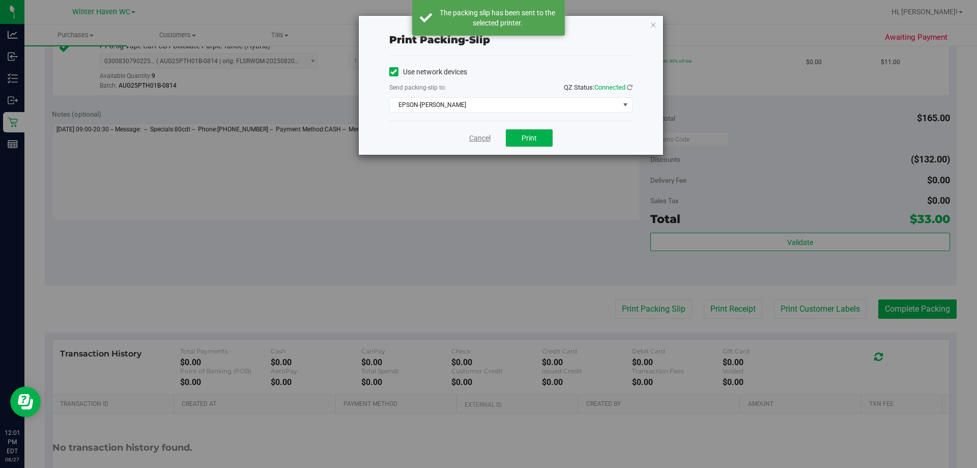
click at [477, 136] on link "Cancel" at bounding box center [479, 138] width 21 height 11
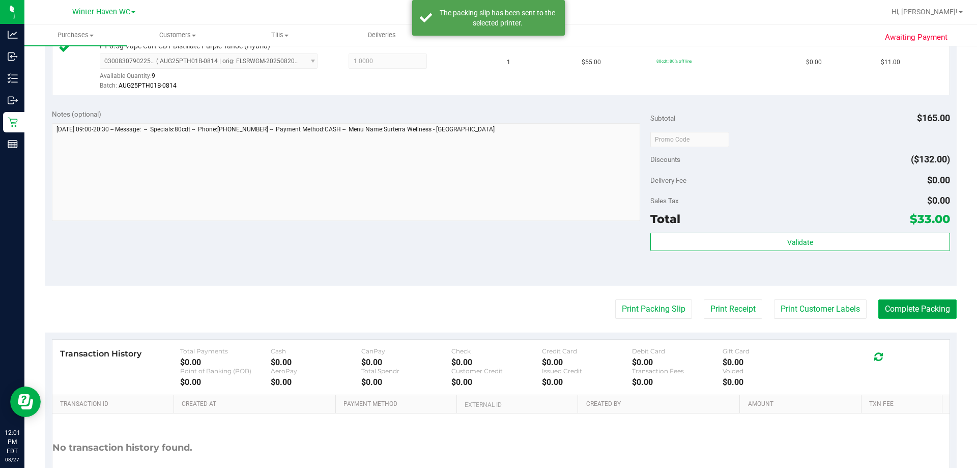
click at [478, 304] on button "Complete Packing" at bounding box center [917, 308] width 78 height 19
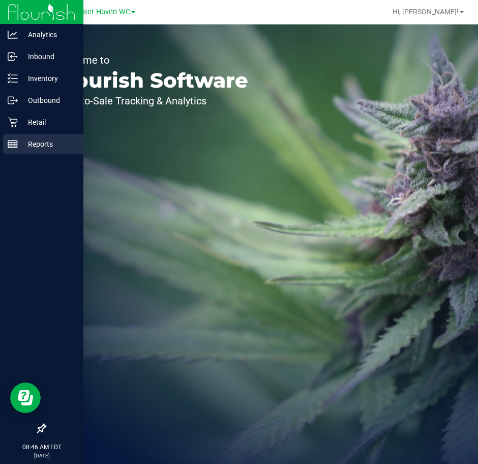
click at [13, 139] on icon at bounding box center [13, 144] width 10 height 10
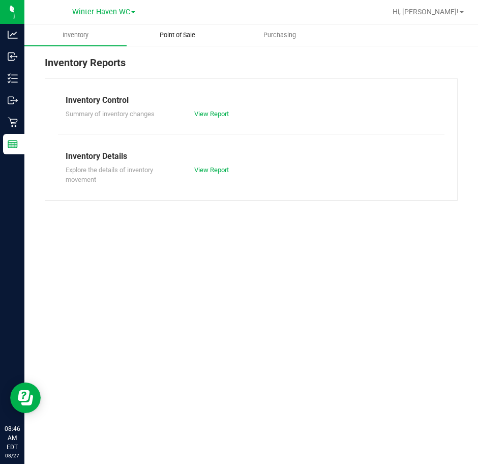
click at [197, 28] on uib-tab-heading "Point of Sale" at bounding box center [177, 35] width 101 height 20
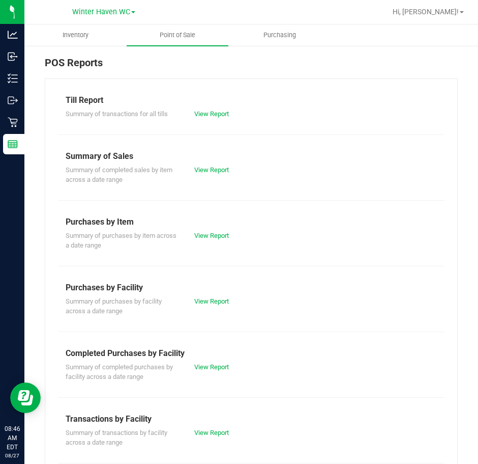
click at [220, 119] on div "Till Report Summary of transactions for all tills View Report Summary of Sales …" at bounding box center [251, 336] width 413 height 516
click at [220, 117] on link "View Report" at bounding box center [211, 114] width 35 height 8
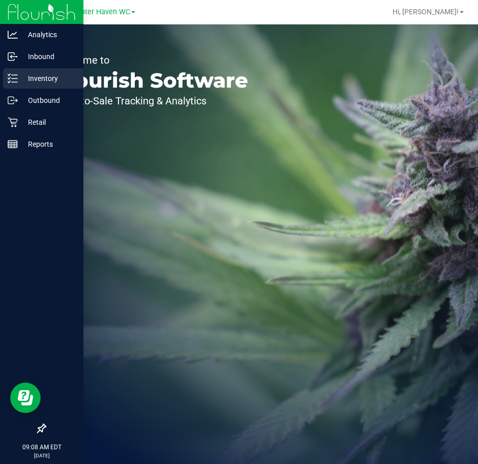
click at [17, 81] on icon at bounding box center [13, 78] width 10 height 10
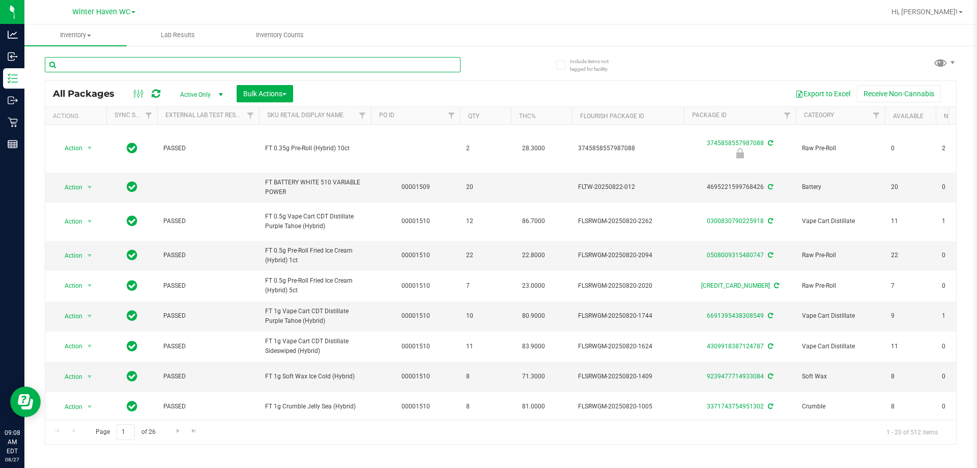
click at [142, 63] on input "text" at bounding box center [253, 64] width 416 height 15
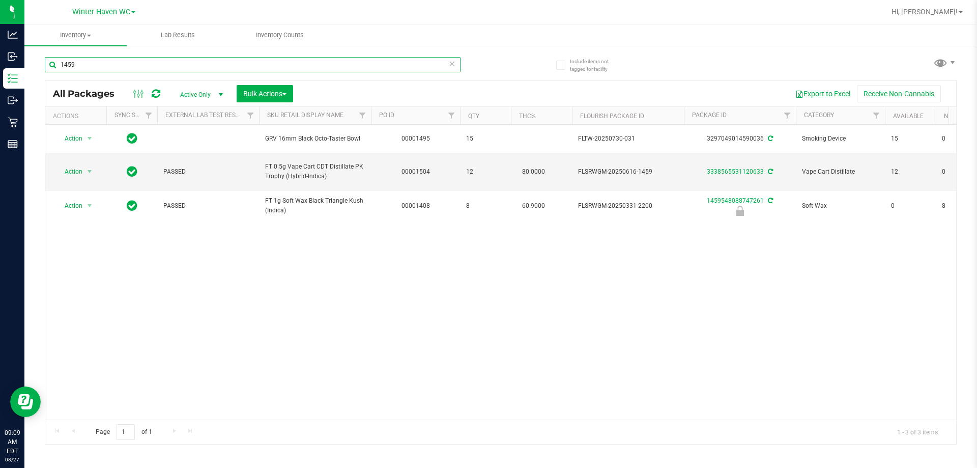
type input "1459"
